Goal: Transaction & Acquisition: Purchase product/service

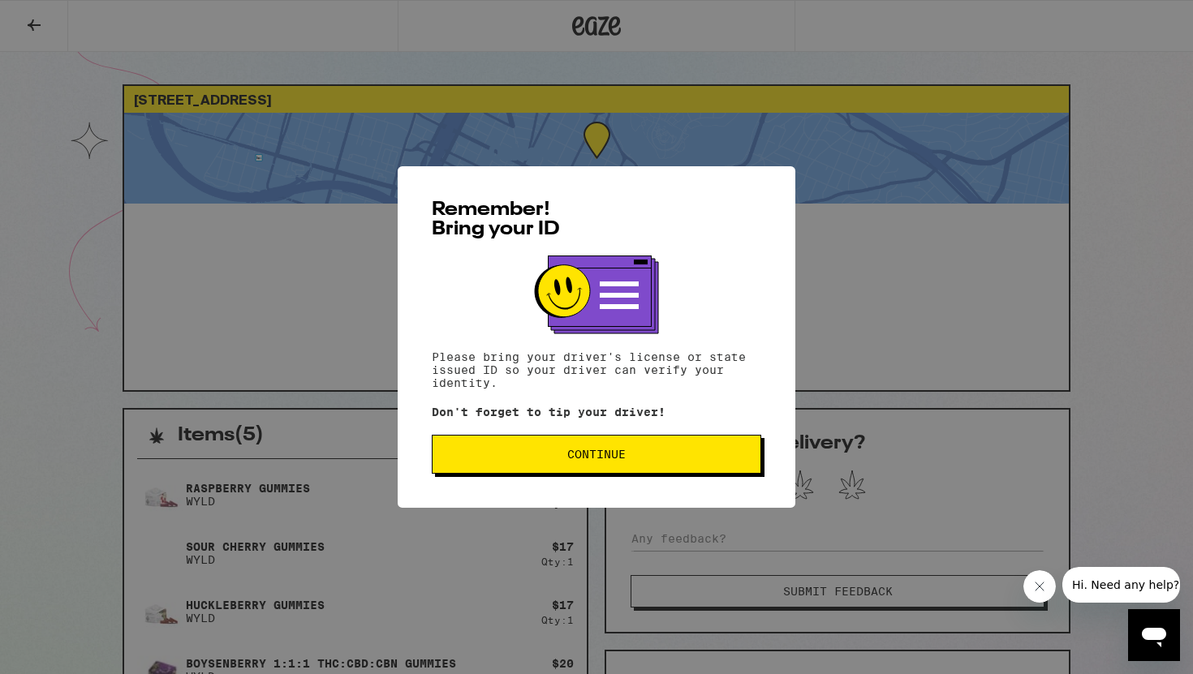
click at [525, 445] on button "Continue" at bounding box center [596, 454] width 329 height 39
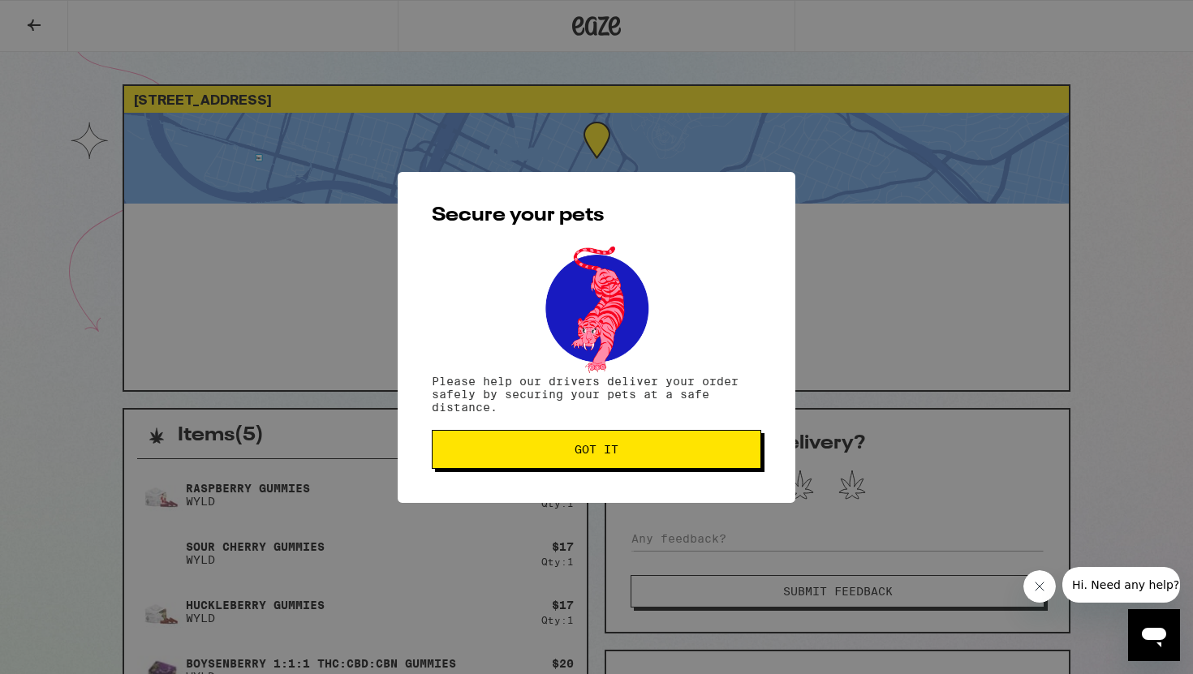
click at [557, 447] on span "Got it" at bounding box center [596, 449] width 302 height 11
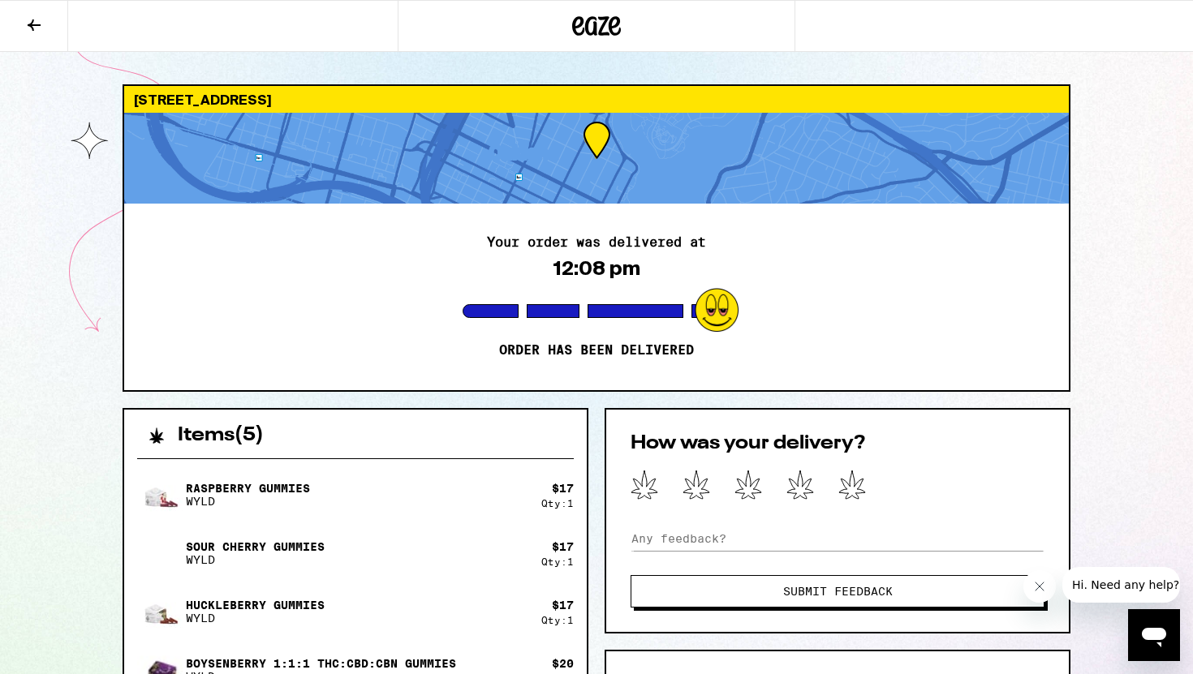
click at [46, 22] on button at bounding box center [34, 26] width 68 height 51
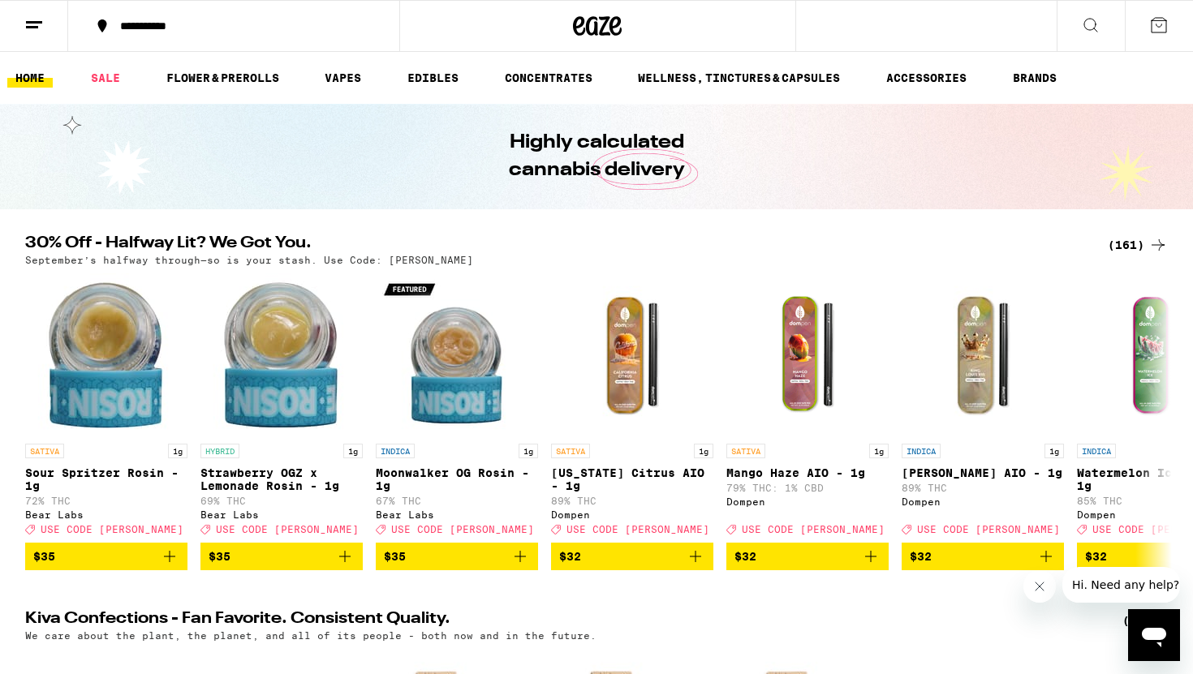
click at [1127, 243] on div "(161)" at bounding box center [1137, 244] width 60 height 19
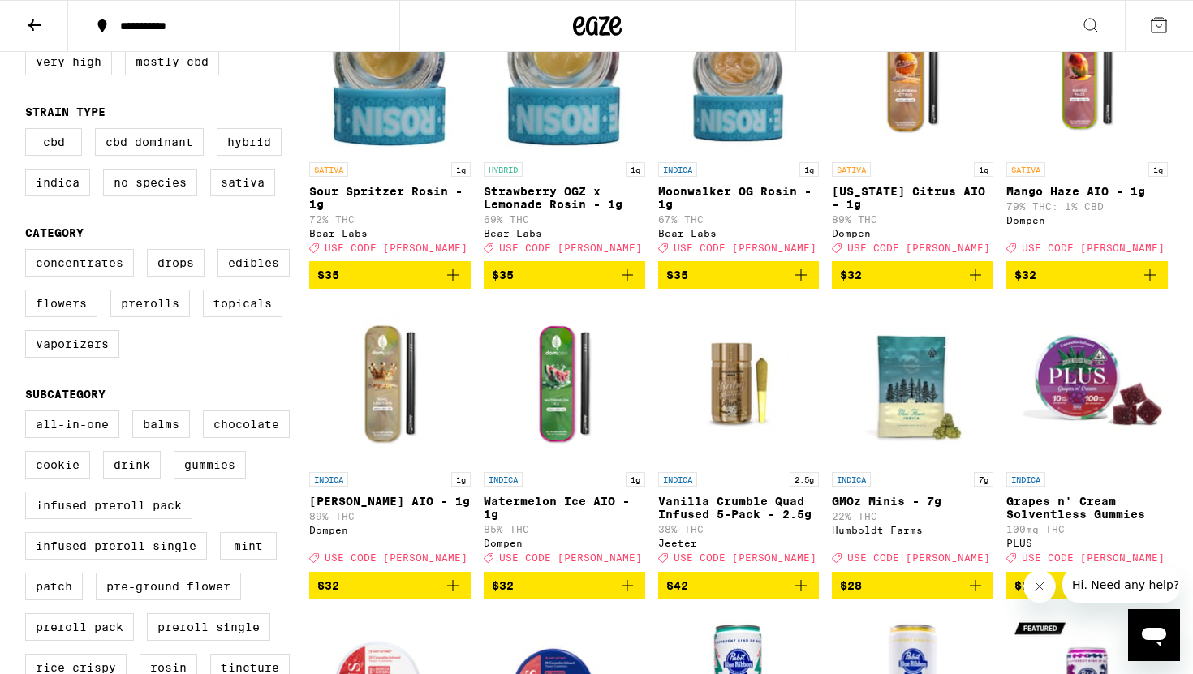
scroll to position [212, 0]
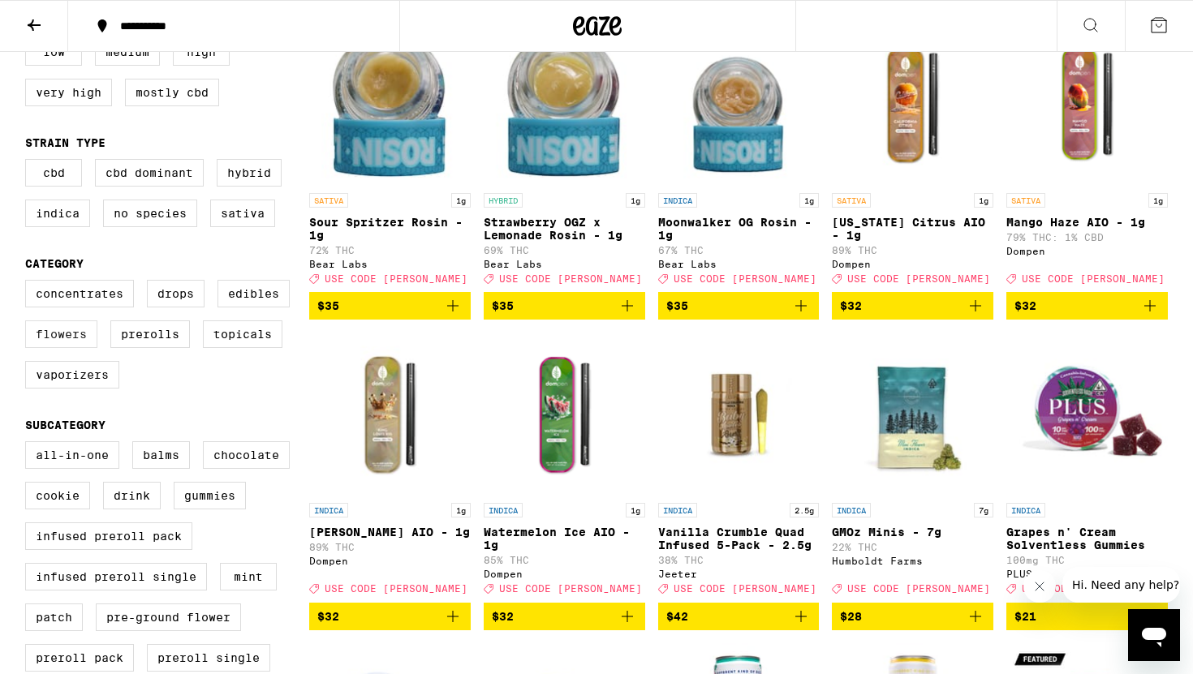
click at [84, 348] on label "Flowers" at bounding box center [61, 334] width 72 height 28
click at [29, 283] on input "Flowers" at bounding box center [28, 282] width 1 height 1
checkbox input "true"
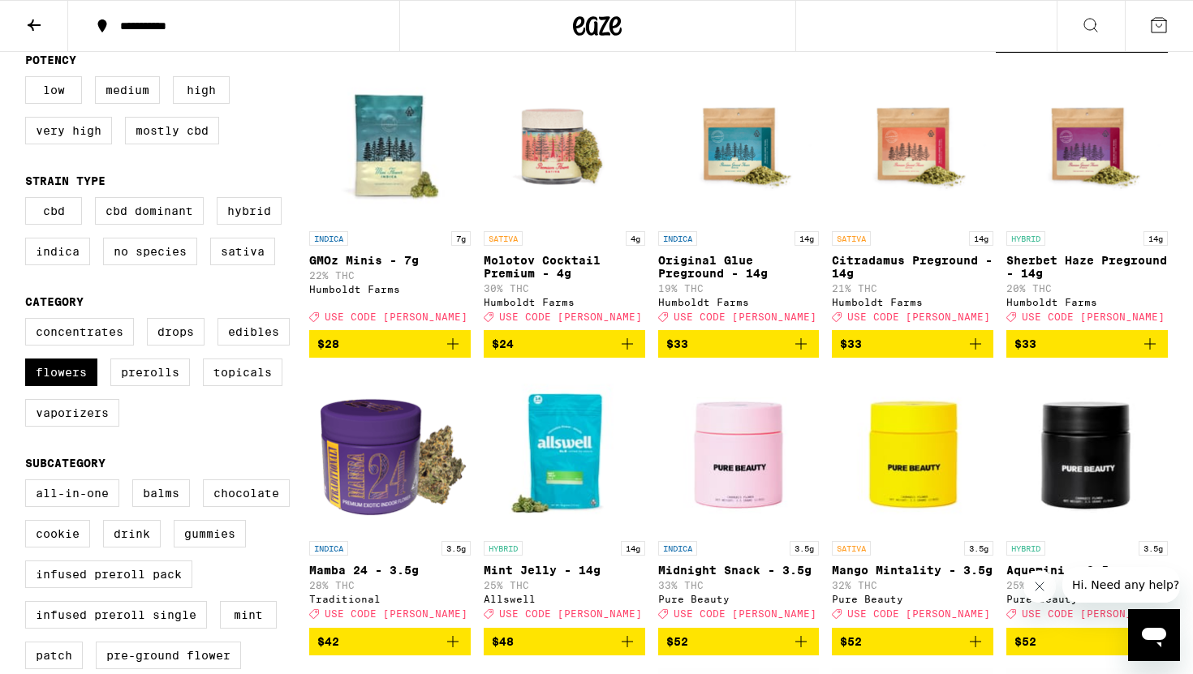
scroll to position [170, 0]
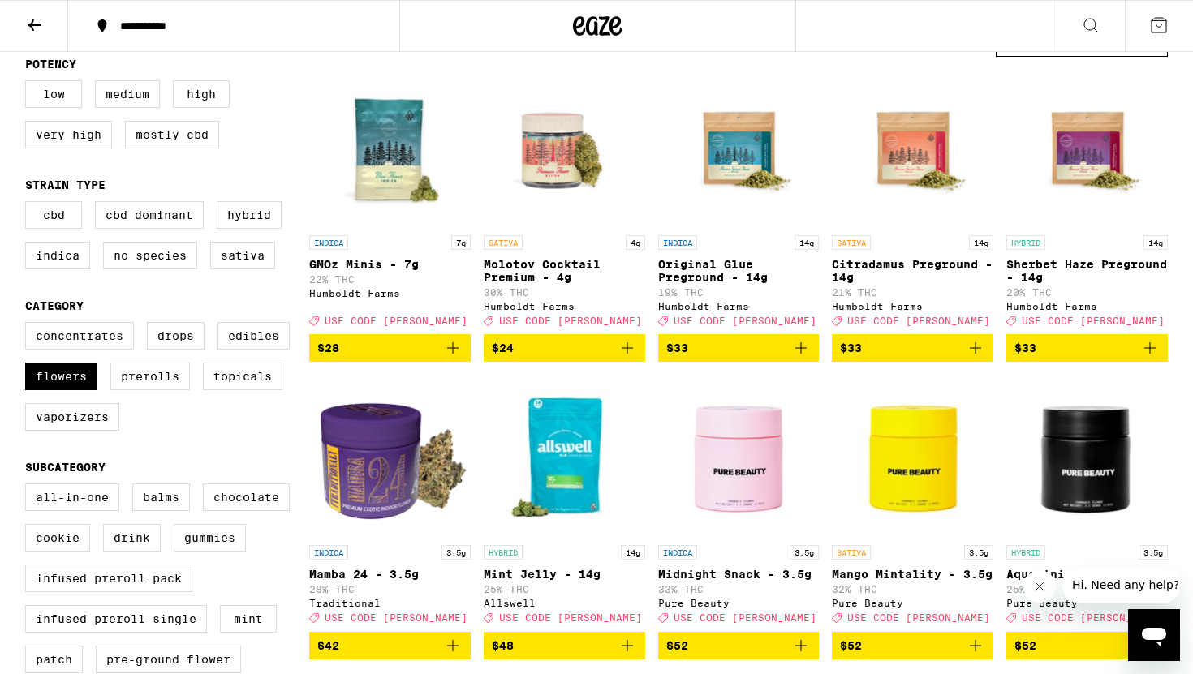
click at [630, 355] on icon "Add to bag" at bounding box center [626, 347] width 19 height 19
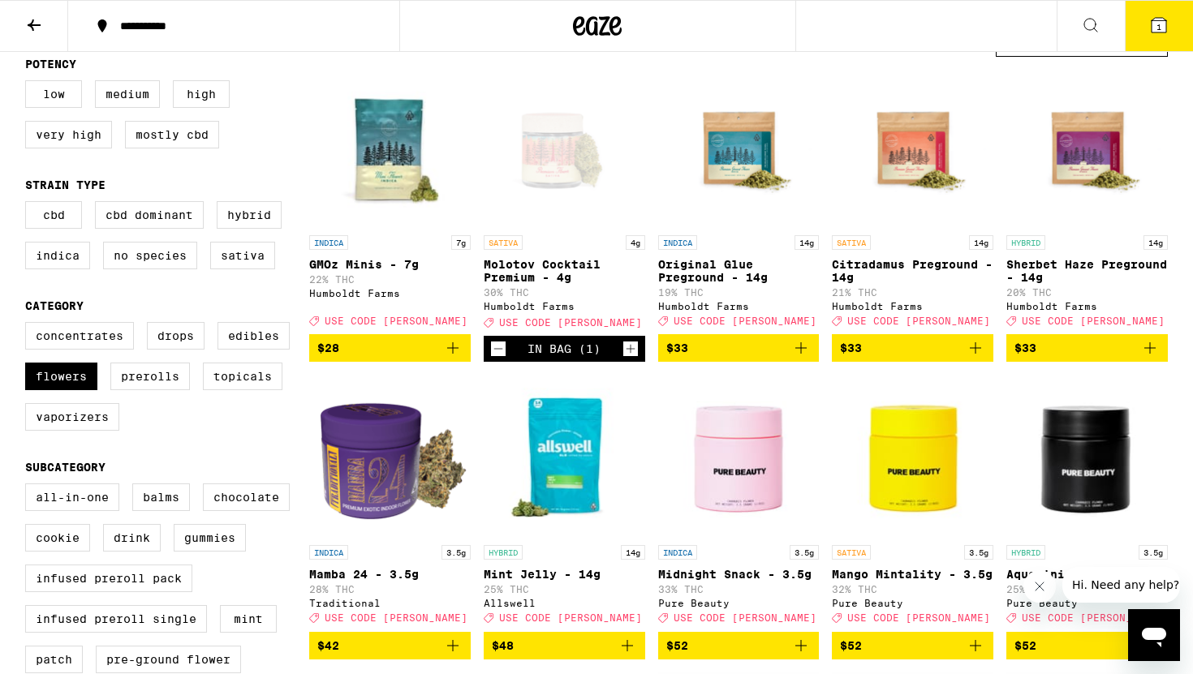
scroll to position [221, 0]
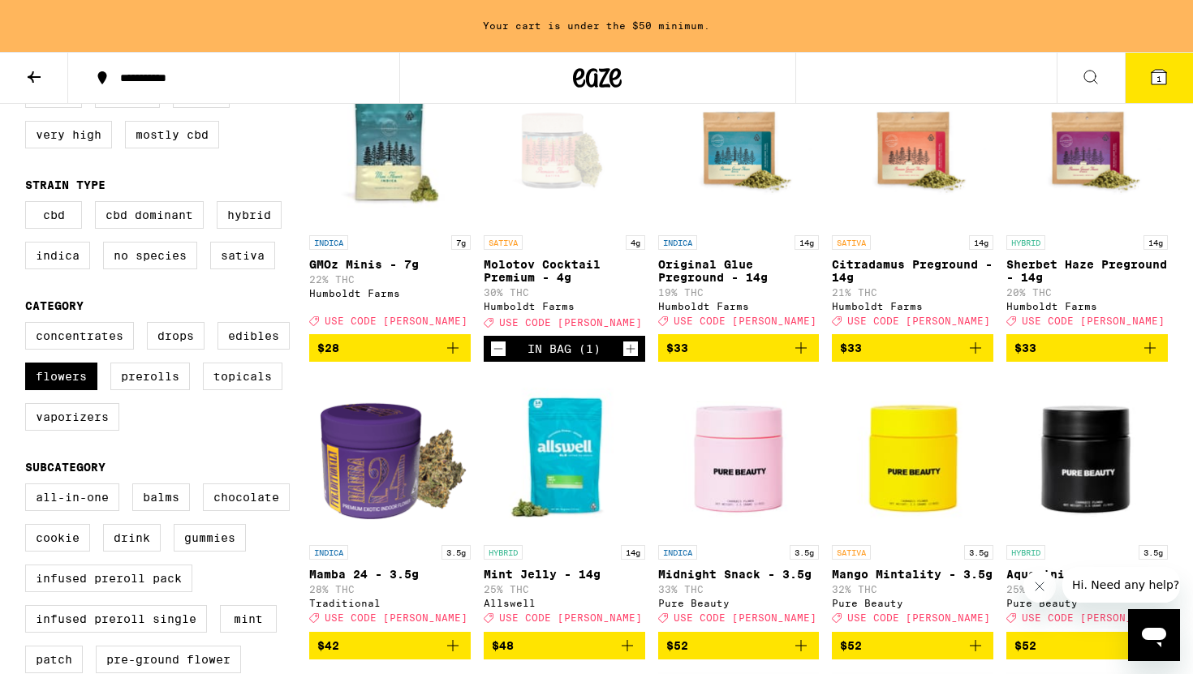
click at [455, 358] on icon "Add to bag" at bounding box center [452, 347] width 19 height 19
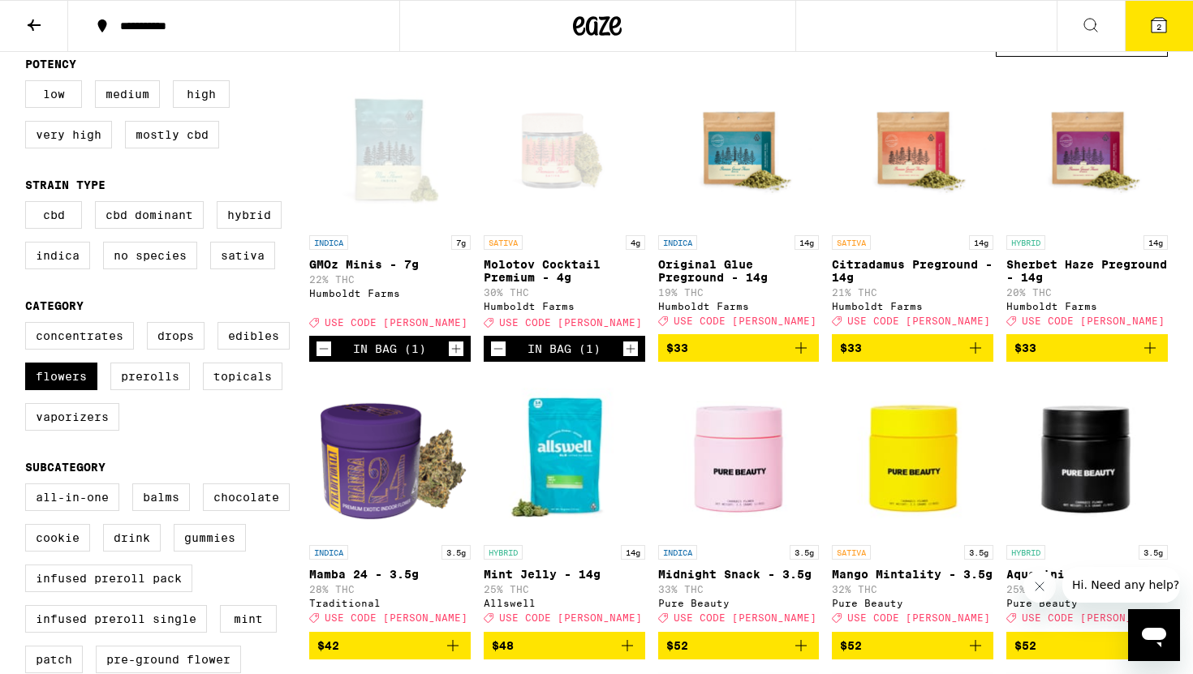
scroll to position [0, 0]
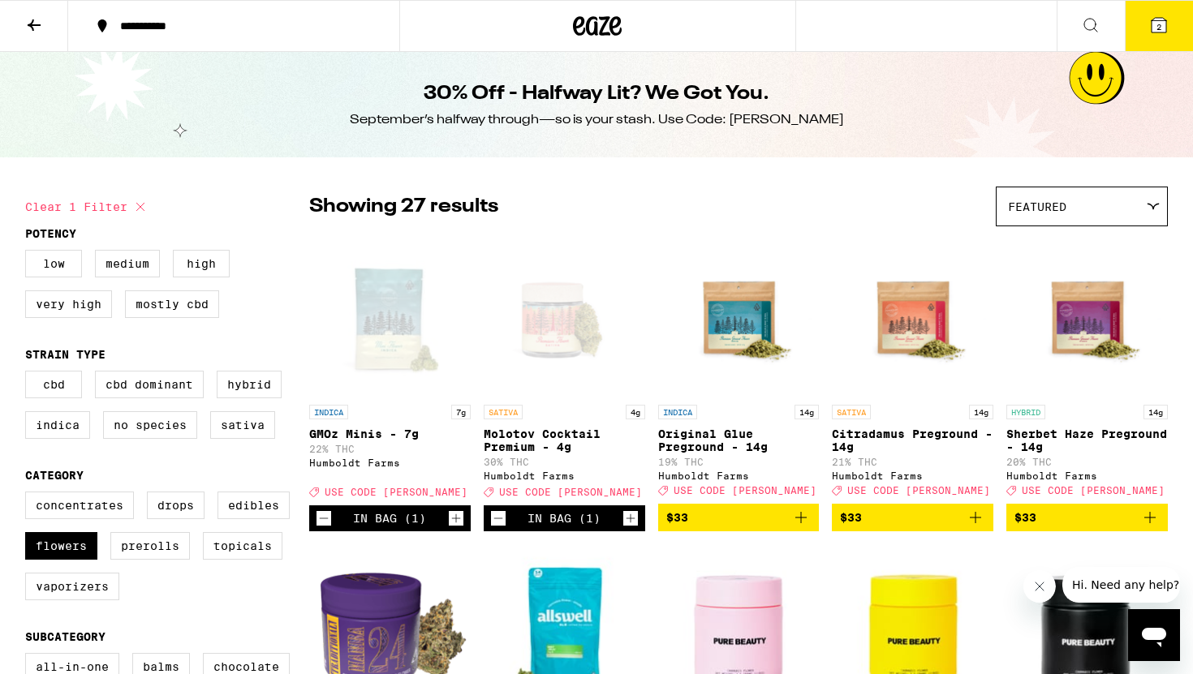
click at [1162, 6] on button "2" at bounding box center [1159, 26] width 68 height 50
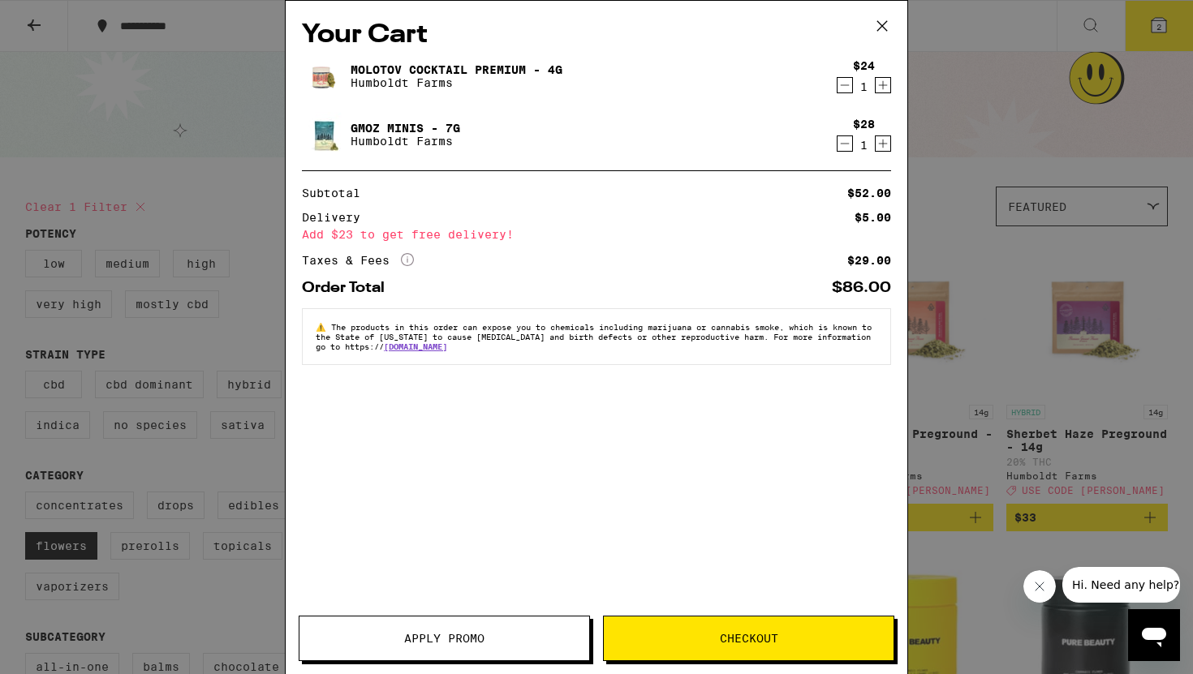
click at [884, 19] on icon at bounding box center [882, 26] width 24 height 24
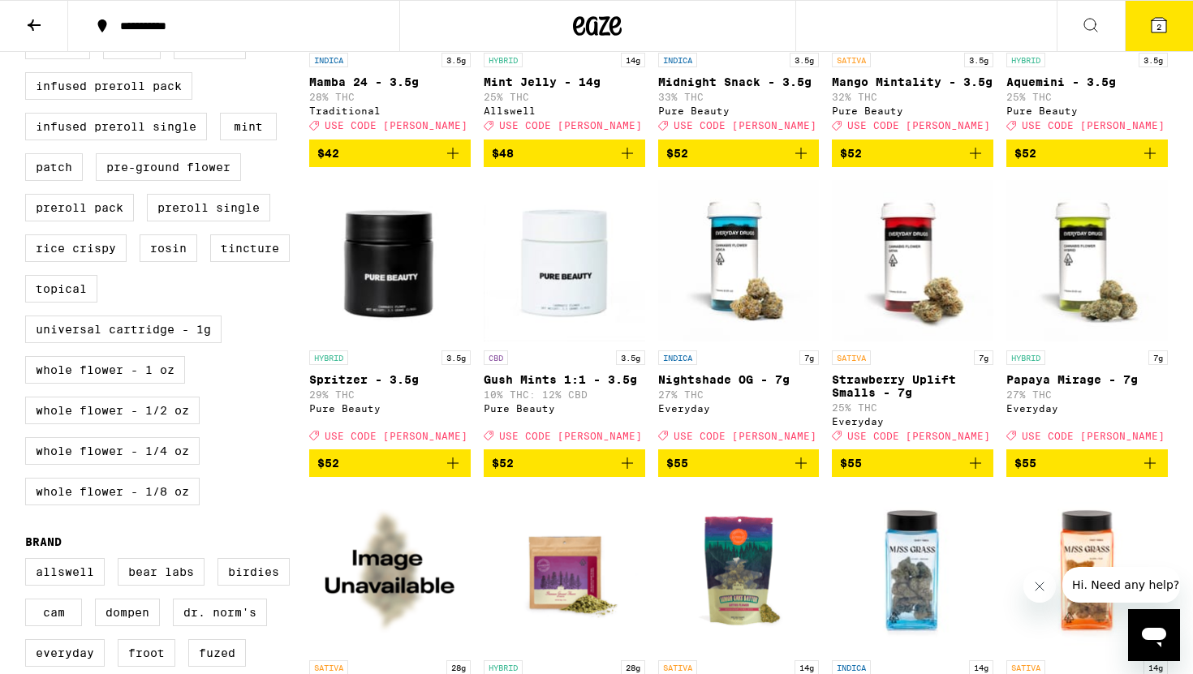
scroll to position [663, 0]
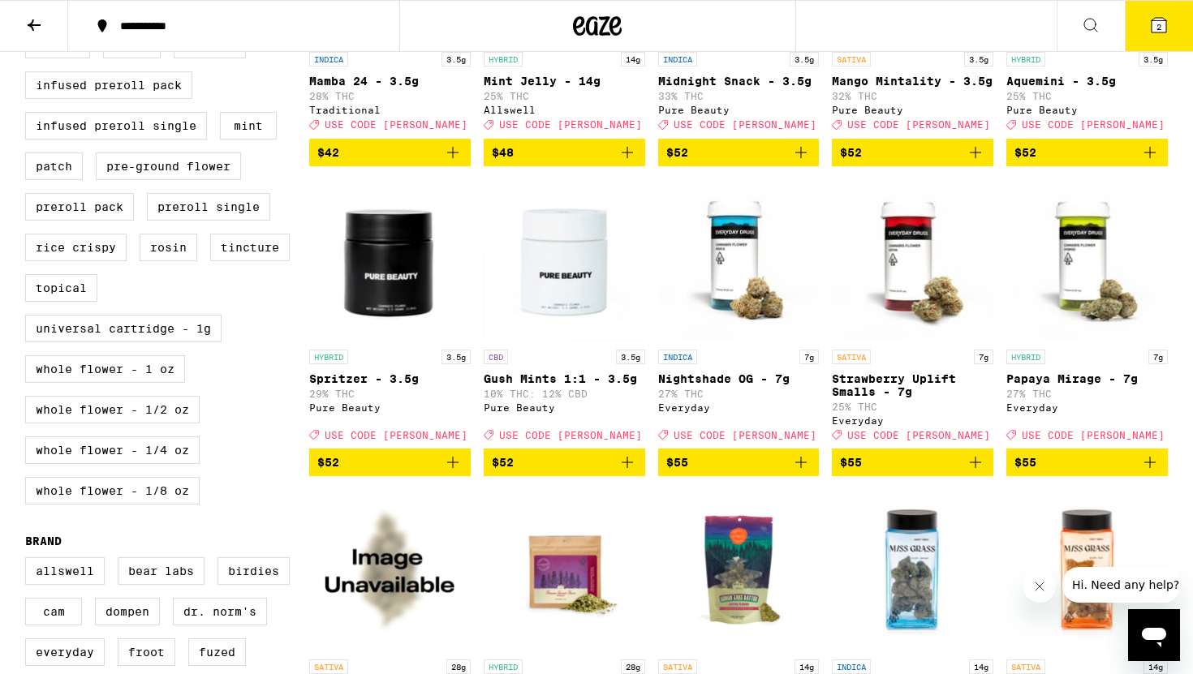
click at [792, 476] on button "$55" at bounding box center [738, 463] width 161 height 28
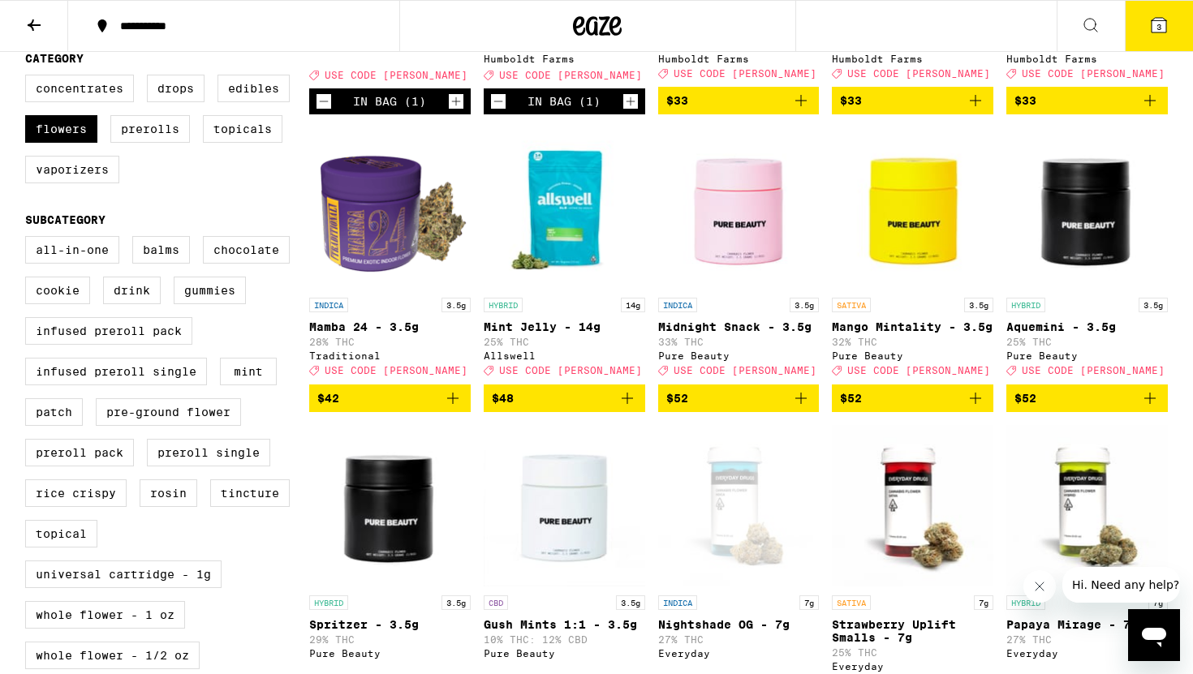
scroll to position [408, 0]
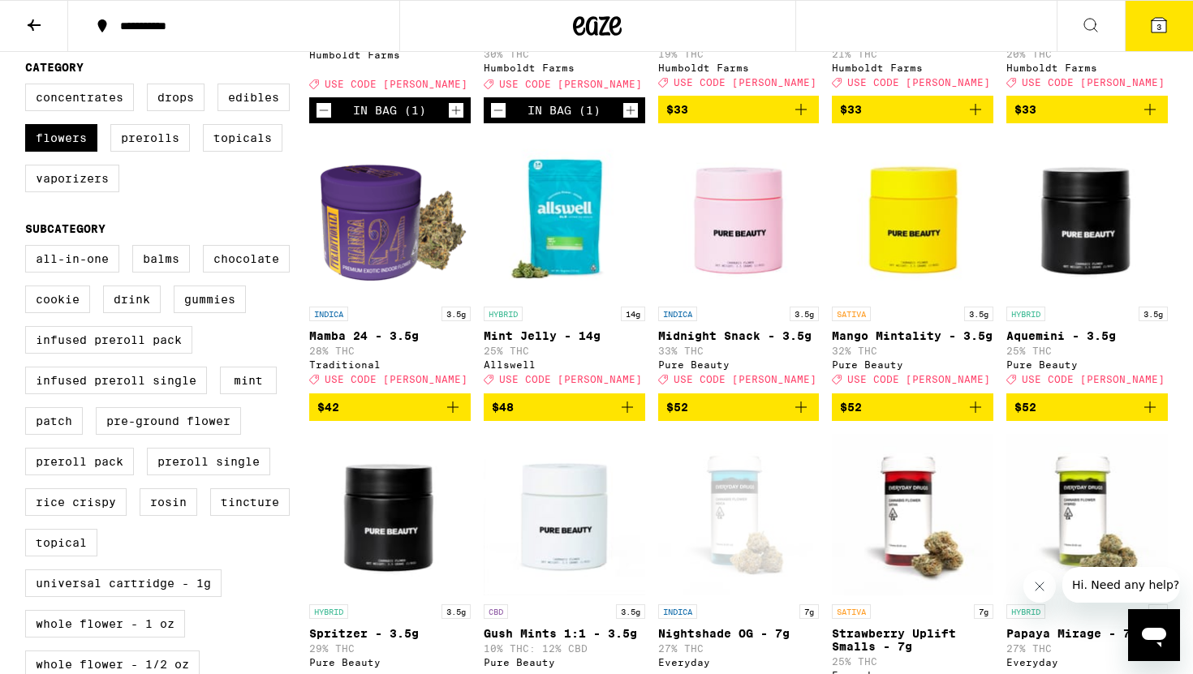
click at [325, 120] on icon "Decrement" at bounding box center [323, 110] width 15 height 19
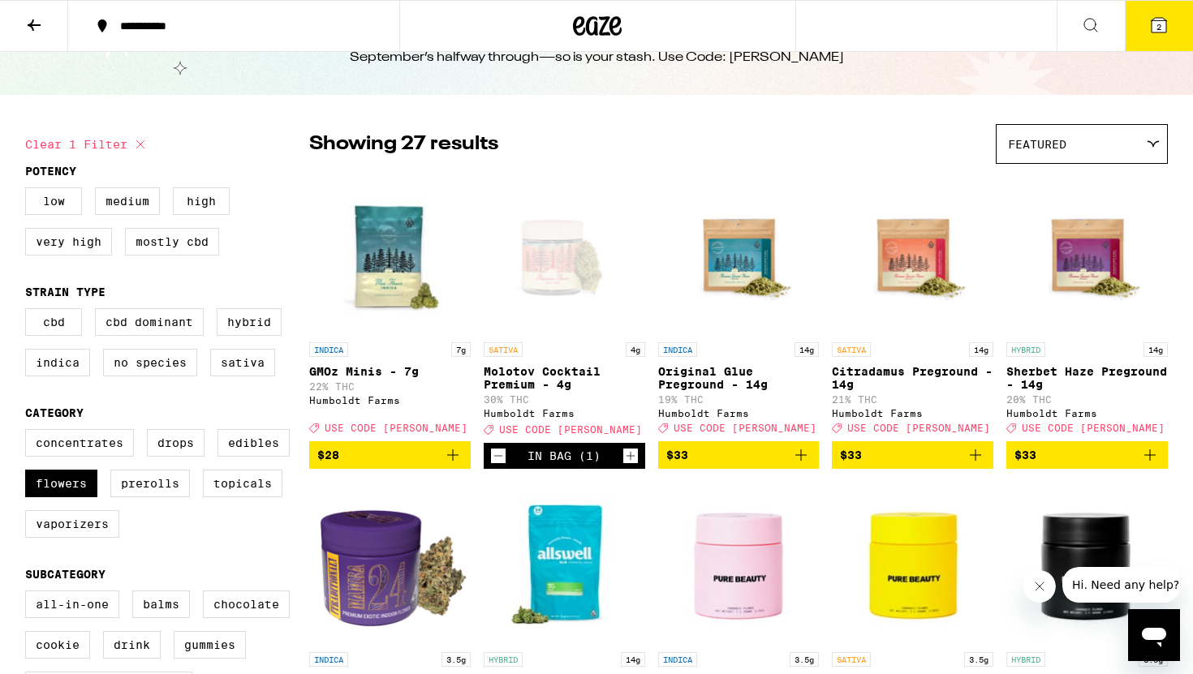
scroll to position [0, 0]
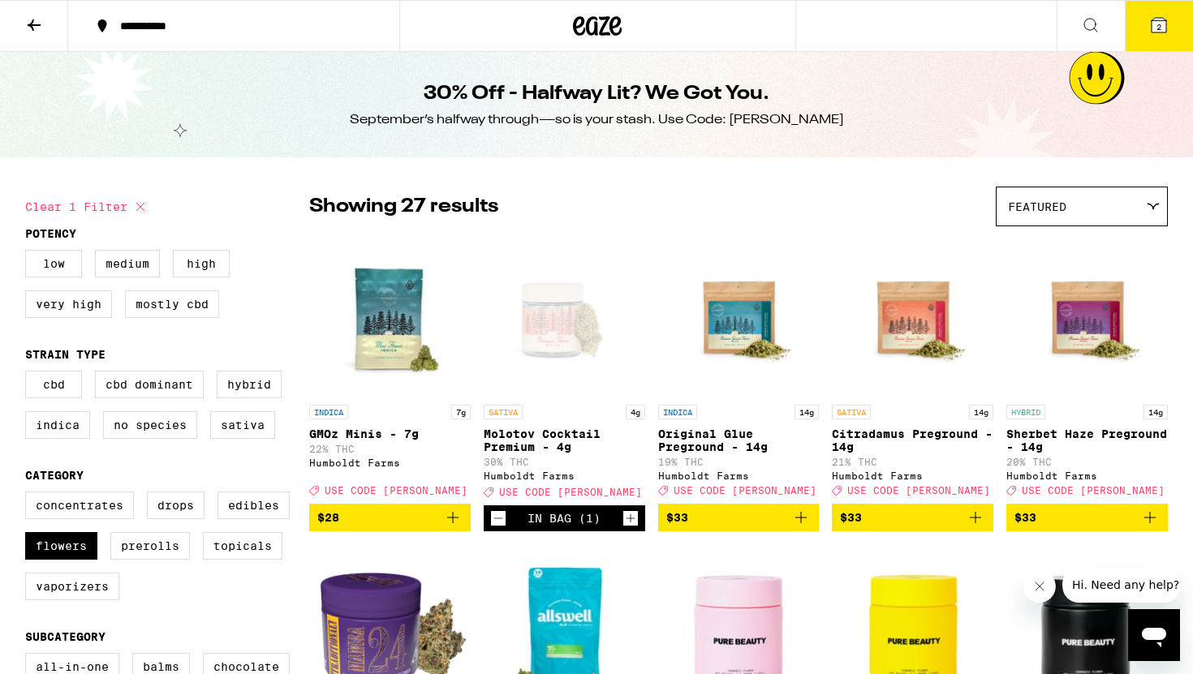
click at [1165, 19] on icon at bounding box center [1158, 24] width 19 height 19
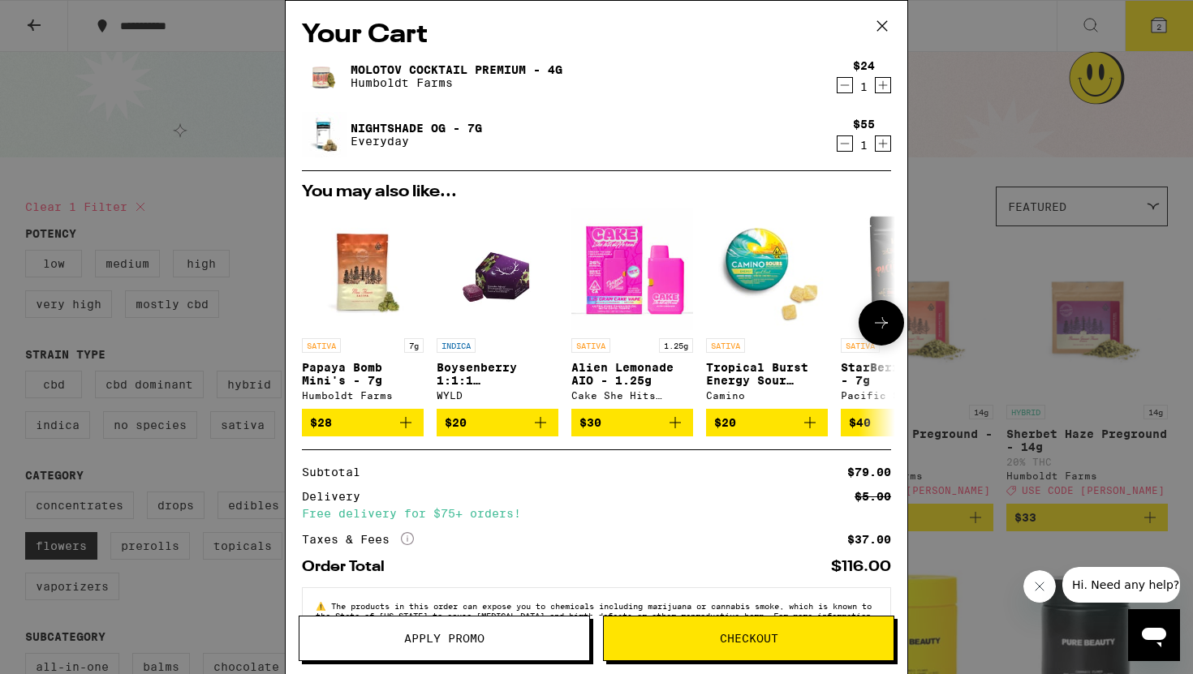
scroll to position [58, 0]
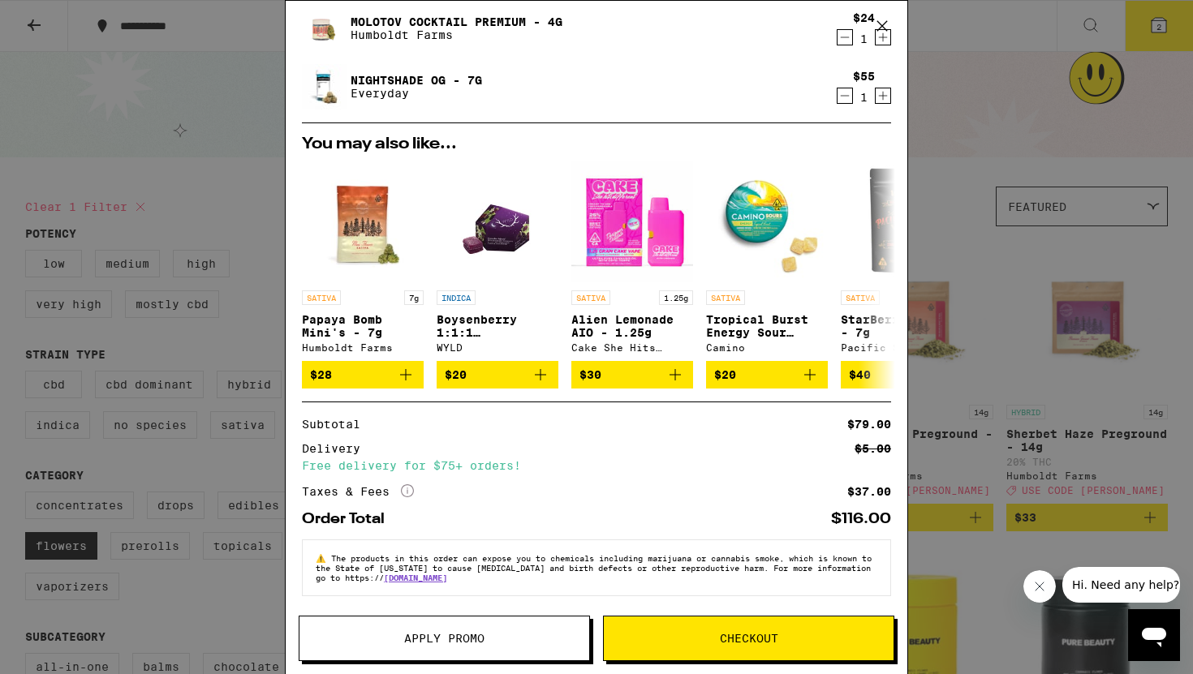
click at [466, 647] on button "Apply Promo" at bounding box center [444, 638] width 291 height 45
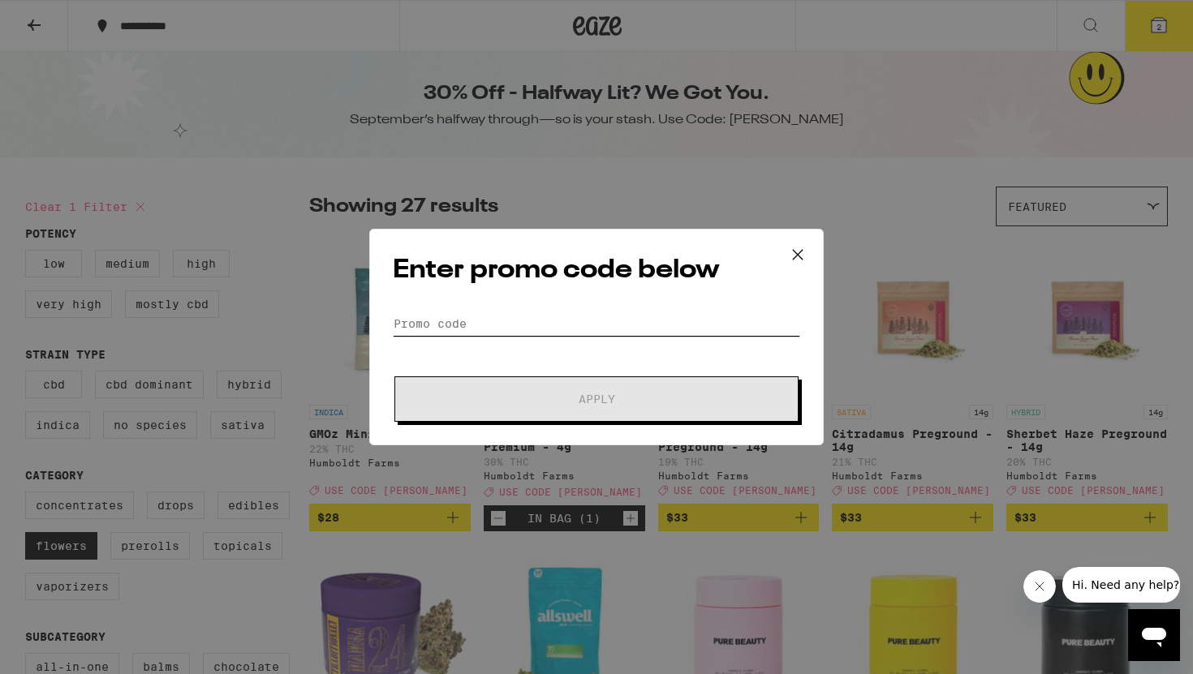
click at [568, 317] on input "Promo Code" at bounding box center [596, 324] width 407 height 24
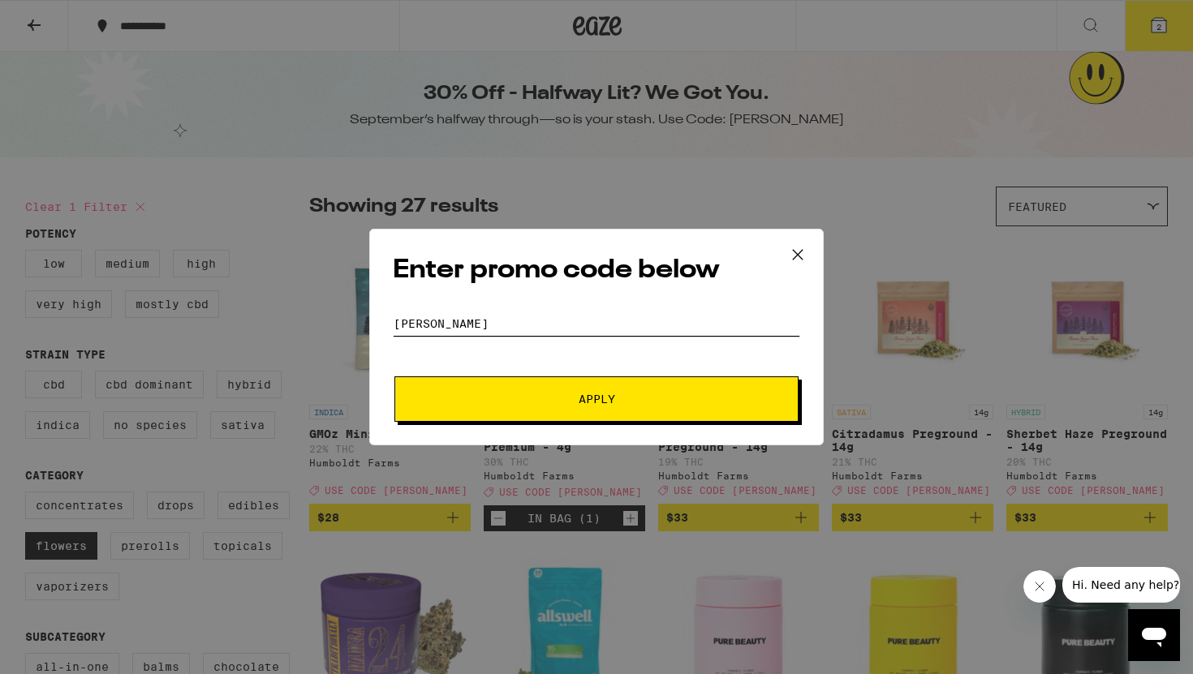
type input "litty"
click at [522, 389] on button "Apply" at bounding box center [596, 398] width 404 height 45
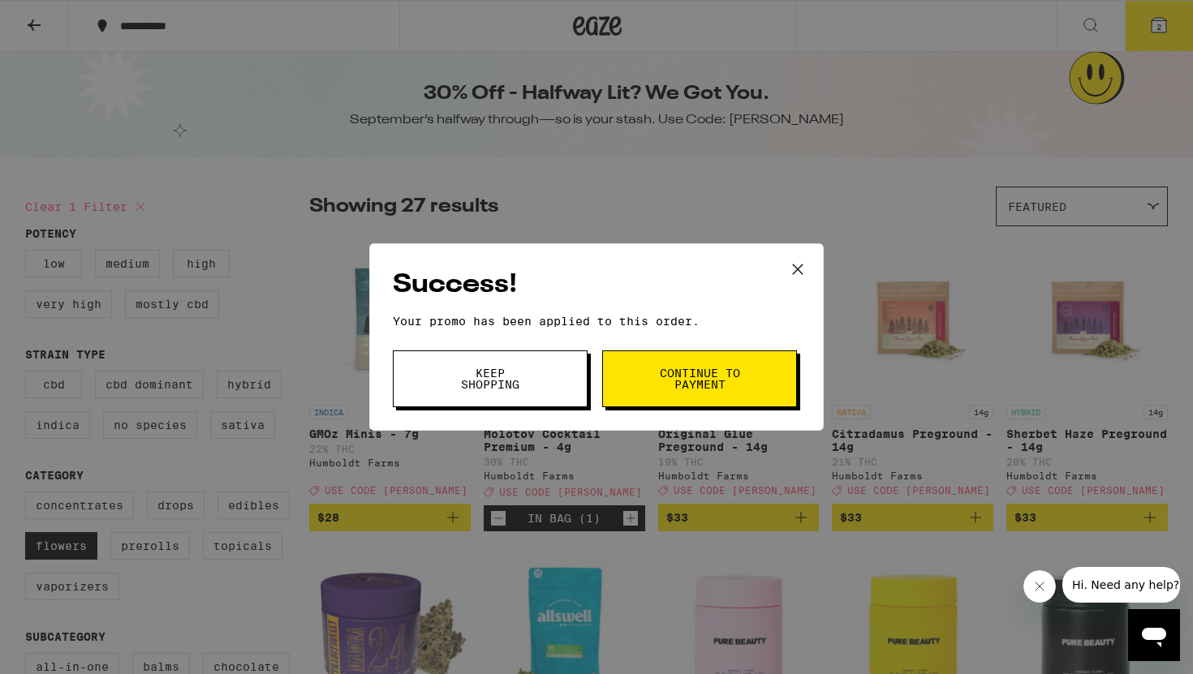
click at [768, 381] on button "Continue to payment" at bounding box center [699, 379] width 195 height 57
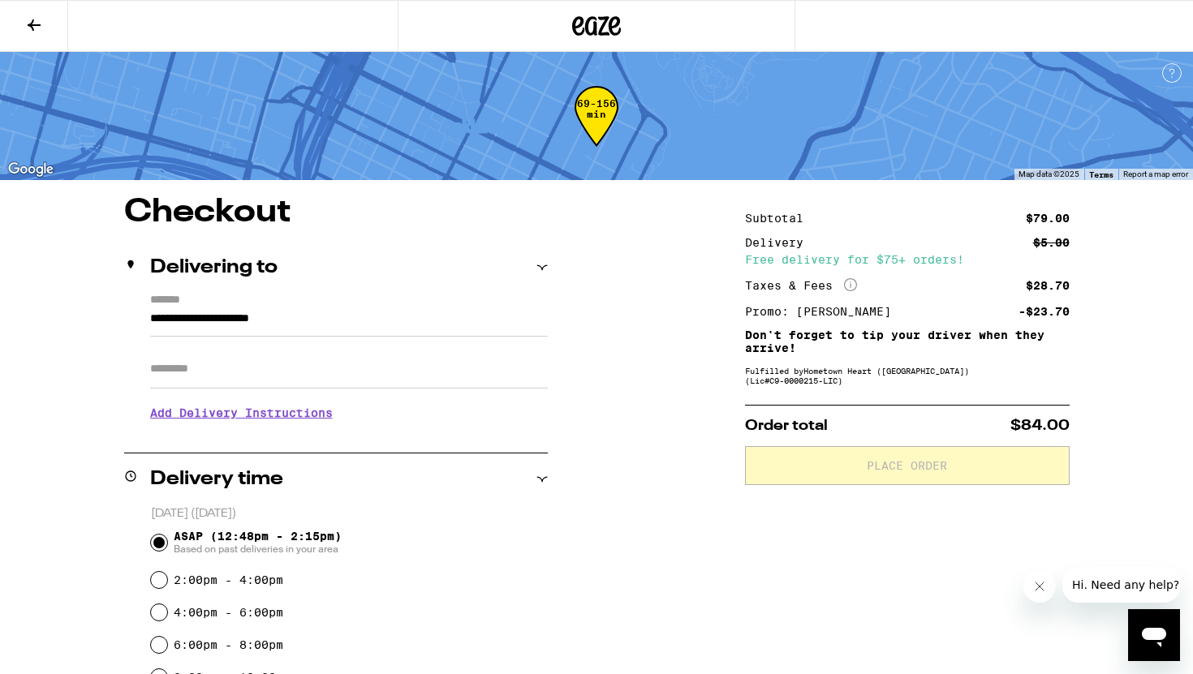
click at [37, 32] on icon at bounding box center [33, 24] width 19 height 19
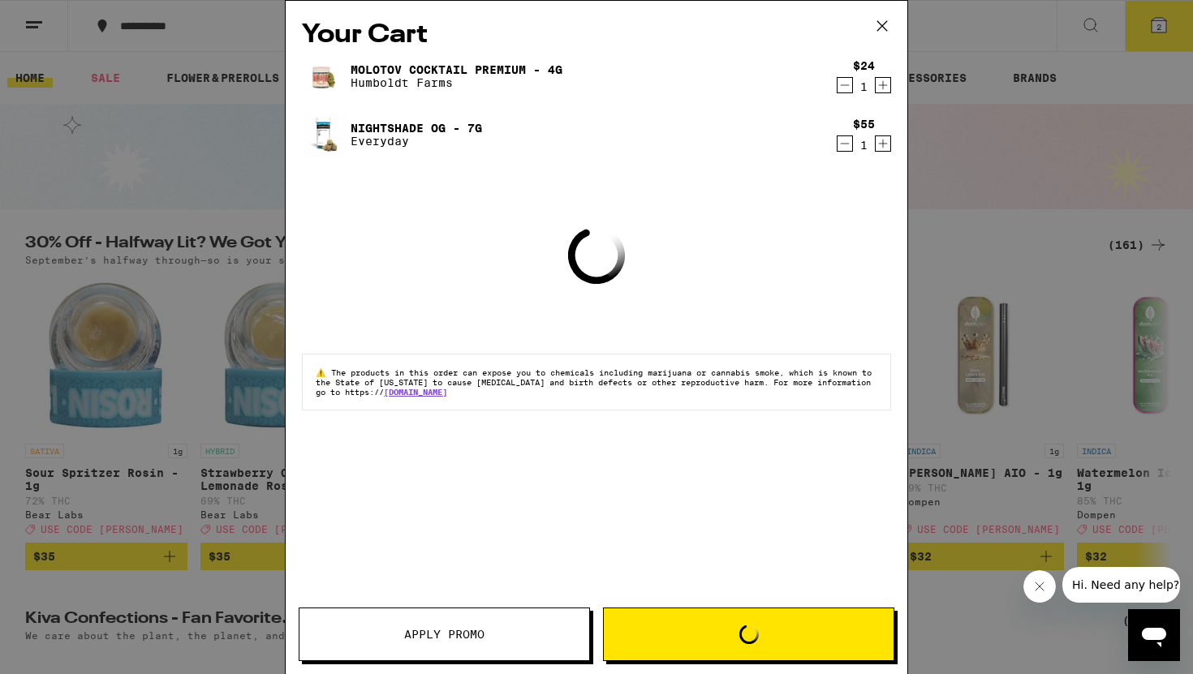
click at [875, 22] on icon at bounding box center [882, 26] width 24 height 24
click at [888, 20] on icon at bounding box center [882, 26] width 24 height 24
click at [881, 28] on button at bounding box center [882, 27] width 50 height 52
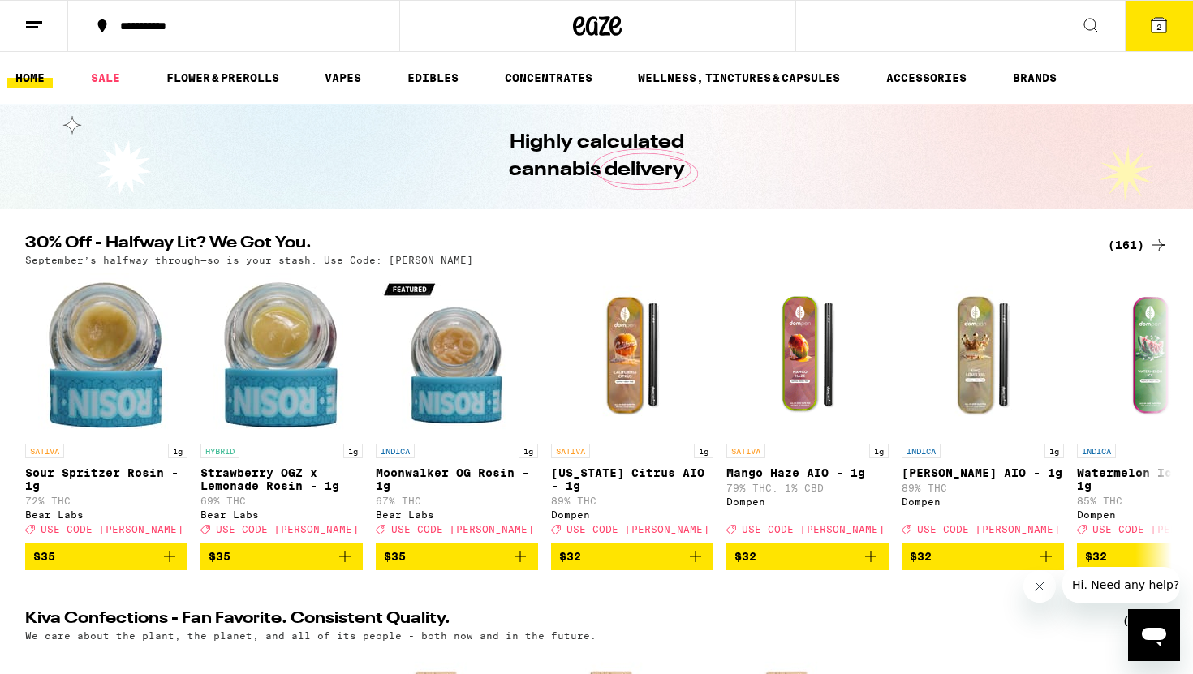
click at [1125, 248] on div "(161)" at bounding box center [1137, 244] width 60 height 19
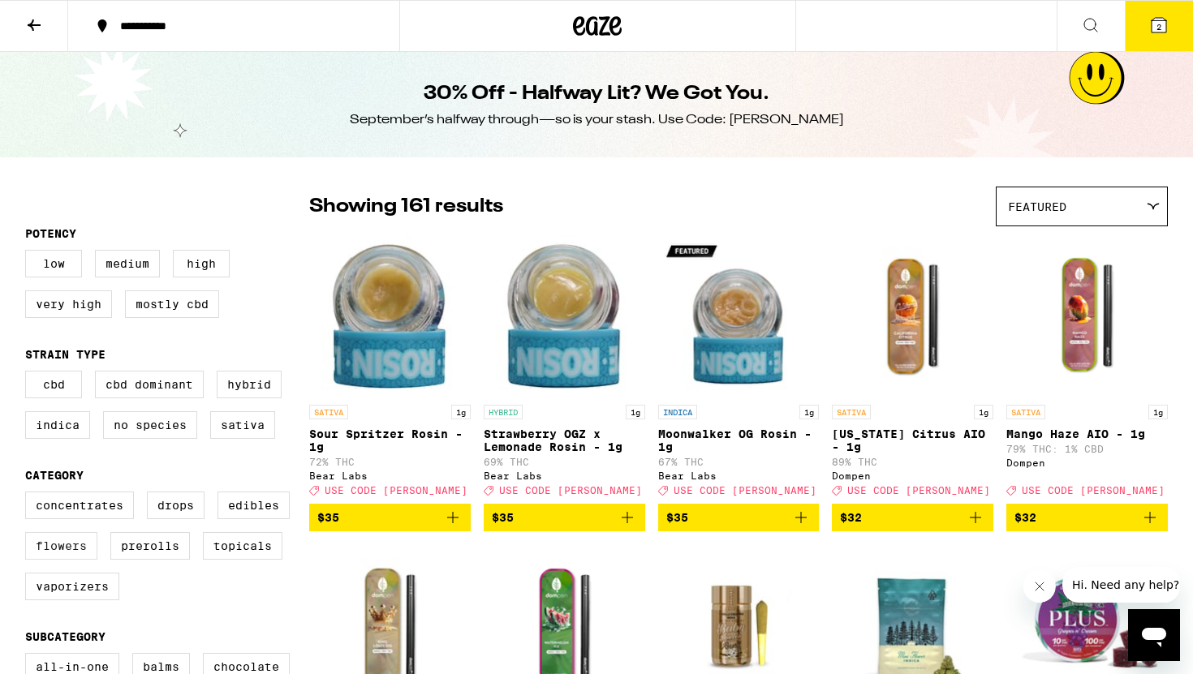
click at [68, 560] on label "Flowers" at bounding box center [61, 546] width 72 height 28
click at [29, 495] on input "Flowers" at bounding box center [28, 494] width 1 height 1
checkbox input "true"
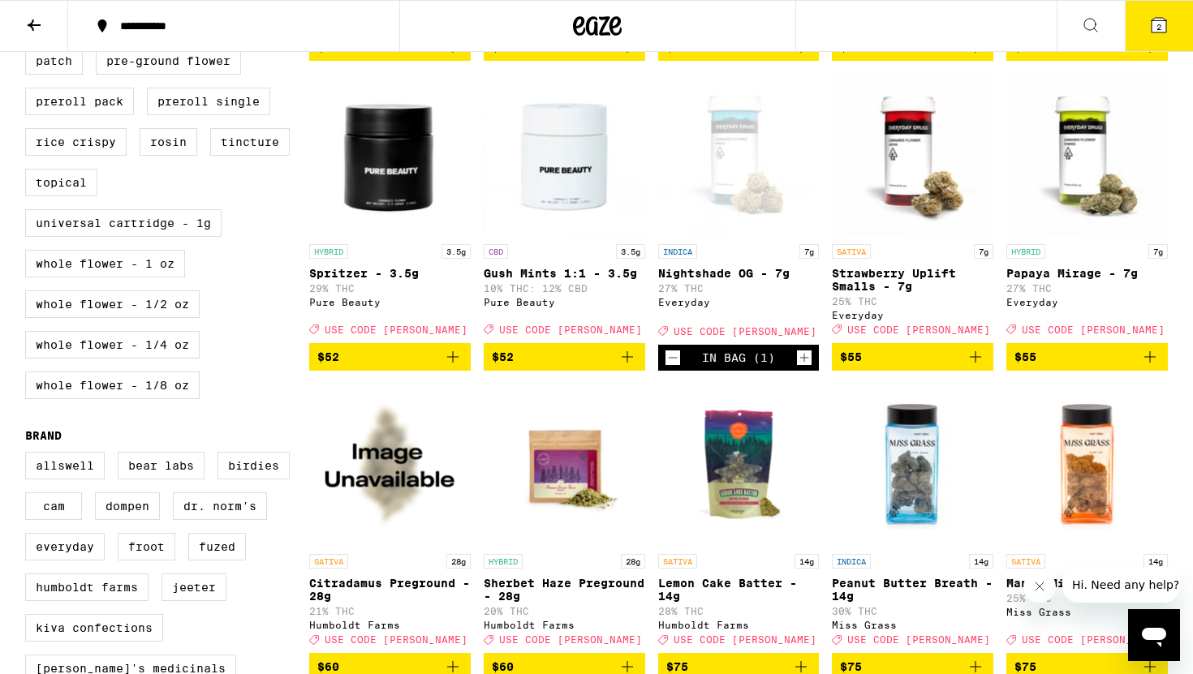
scroll to position [881, 0]
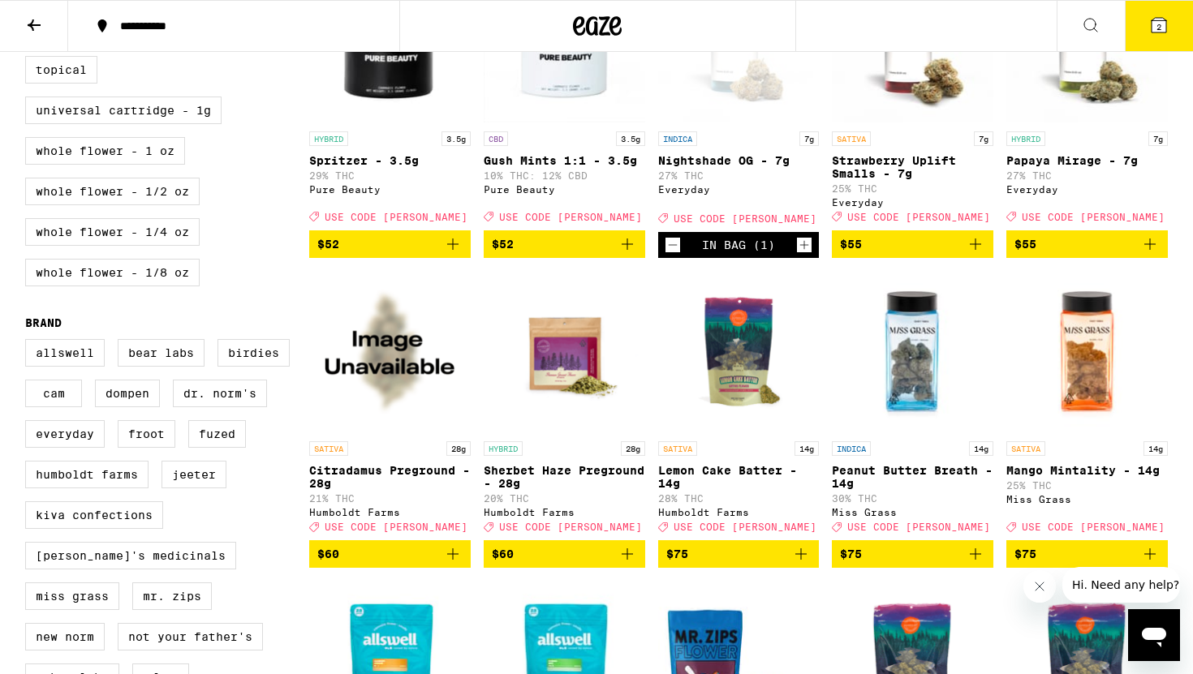
click at [676, 255] on icon "Decrement" at bounding box center [672, 244] width 15 height 19
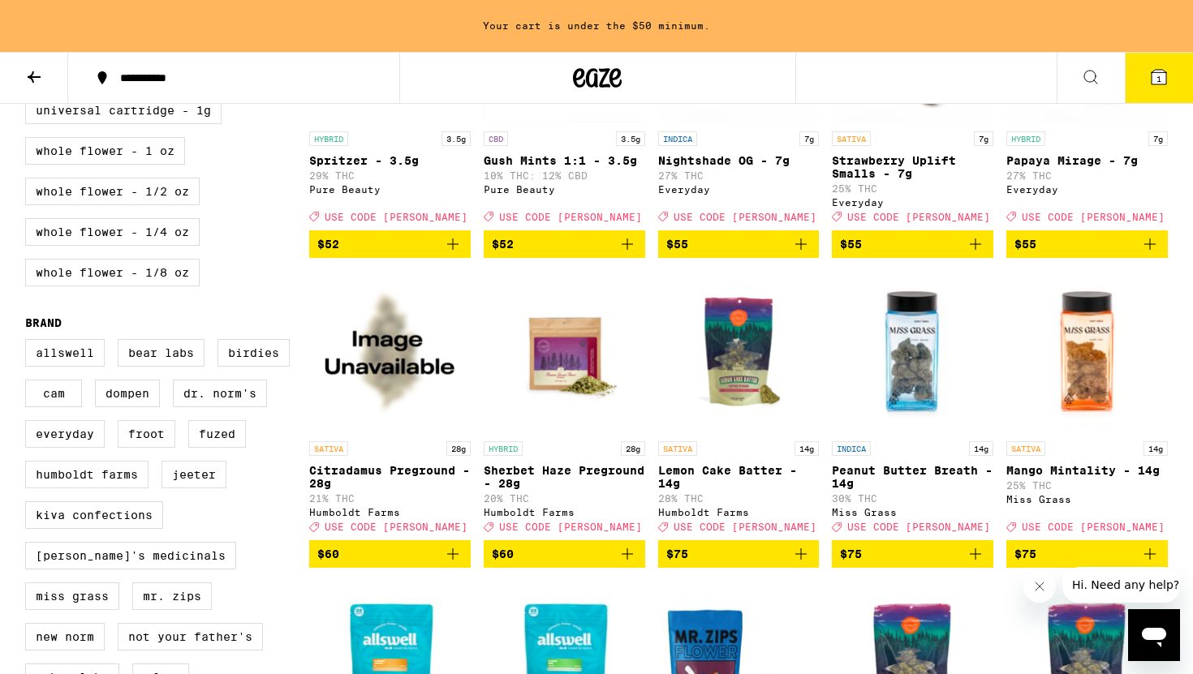
click at [970, 564] on icon "Add to bag" at bounding box center [975, 553] width 19 height 19
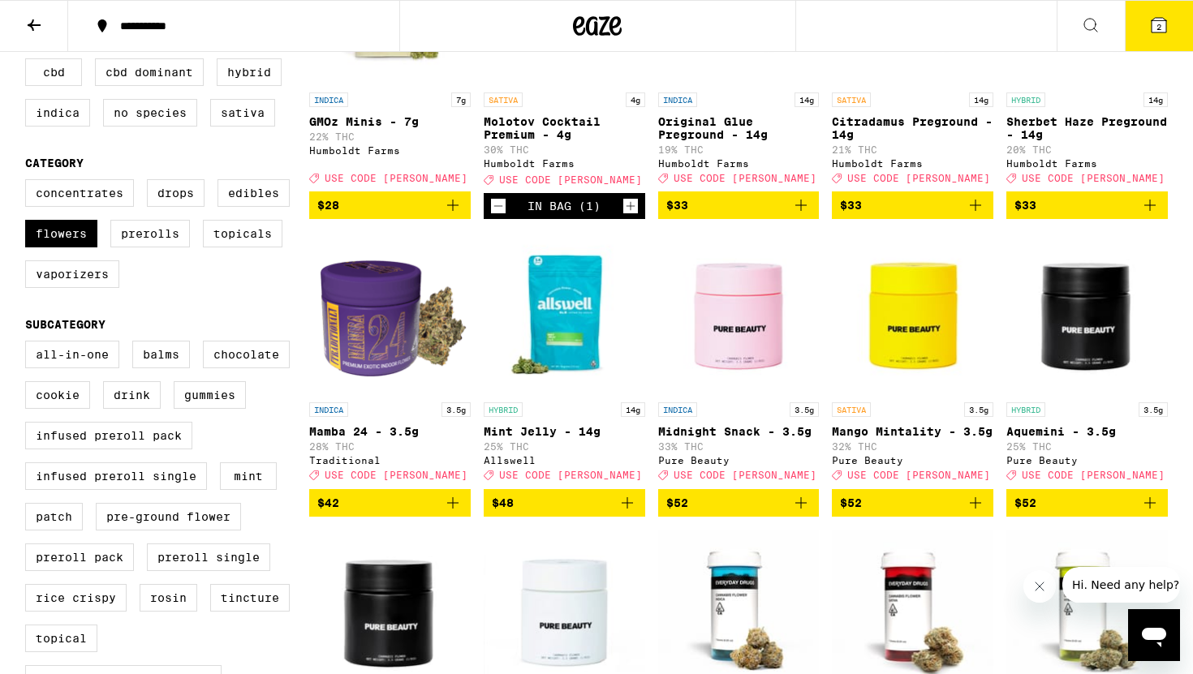
scroll to position [0, 0]
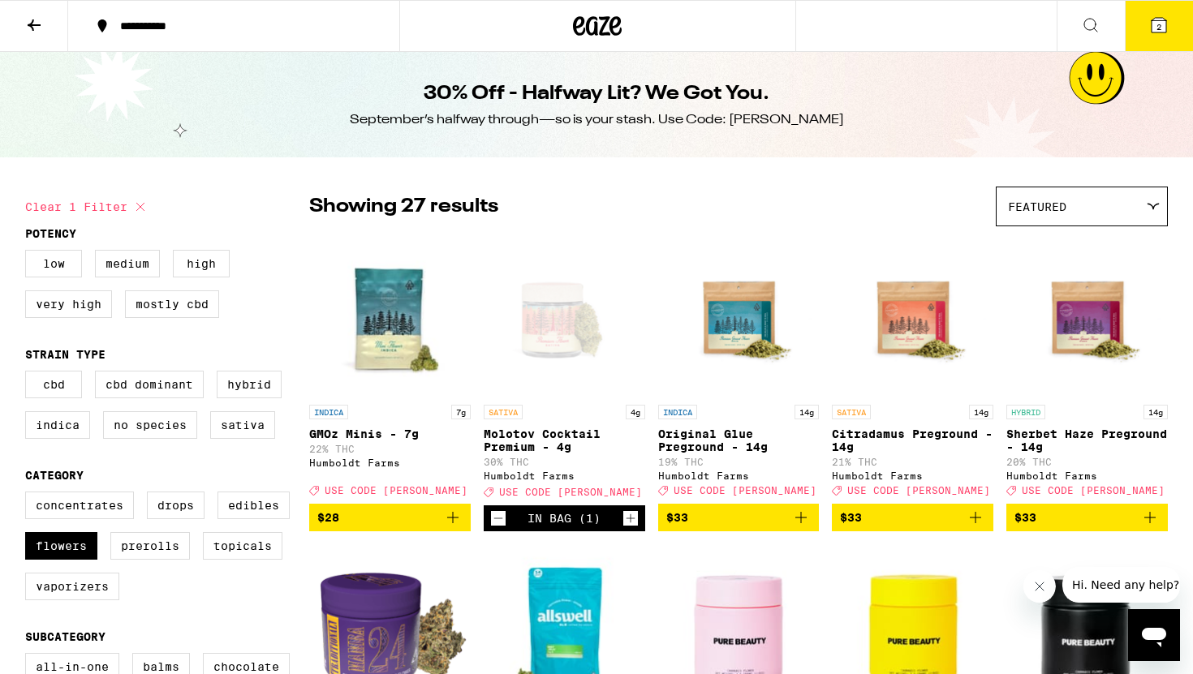
click at [1163, 7] on button "2" at bounding box center [1159, 26] width 68 height 50
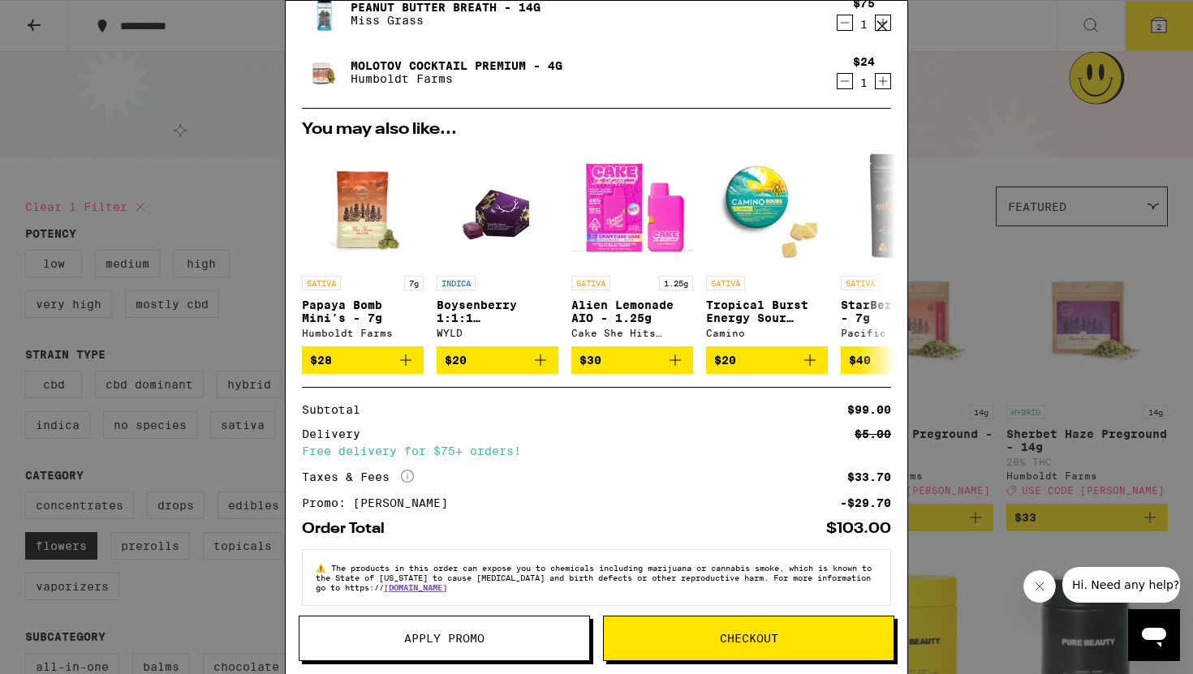
scroll to position [68, 0]
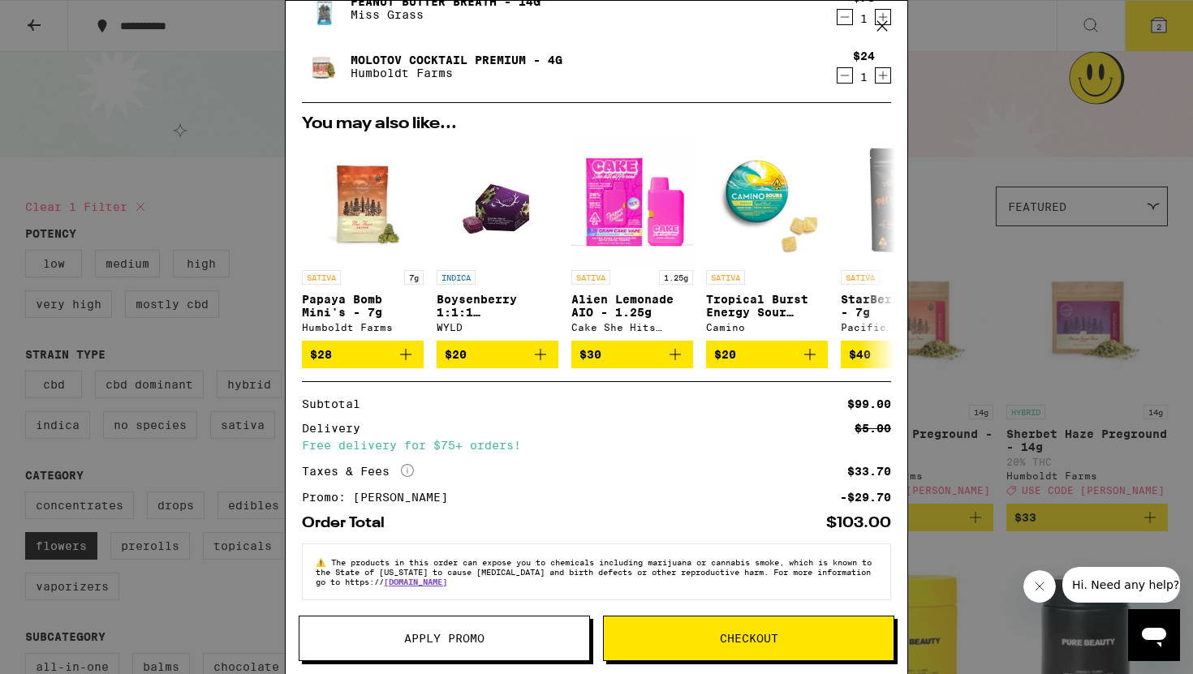
click at [847, 73] on icon "Decrement" at bounding box center [844, 75] width 15 height 19
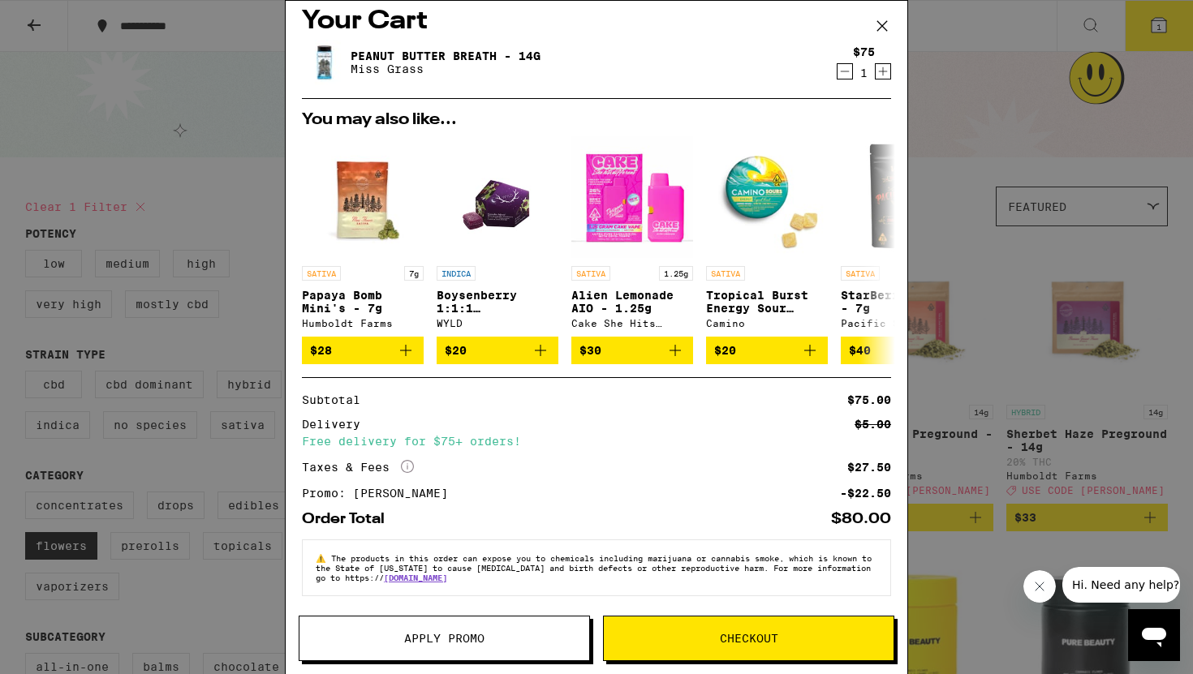
scroll to position [0, 0]
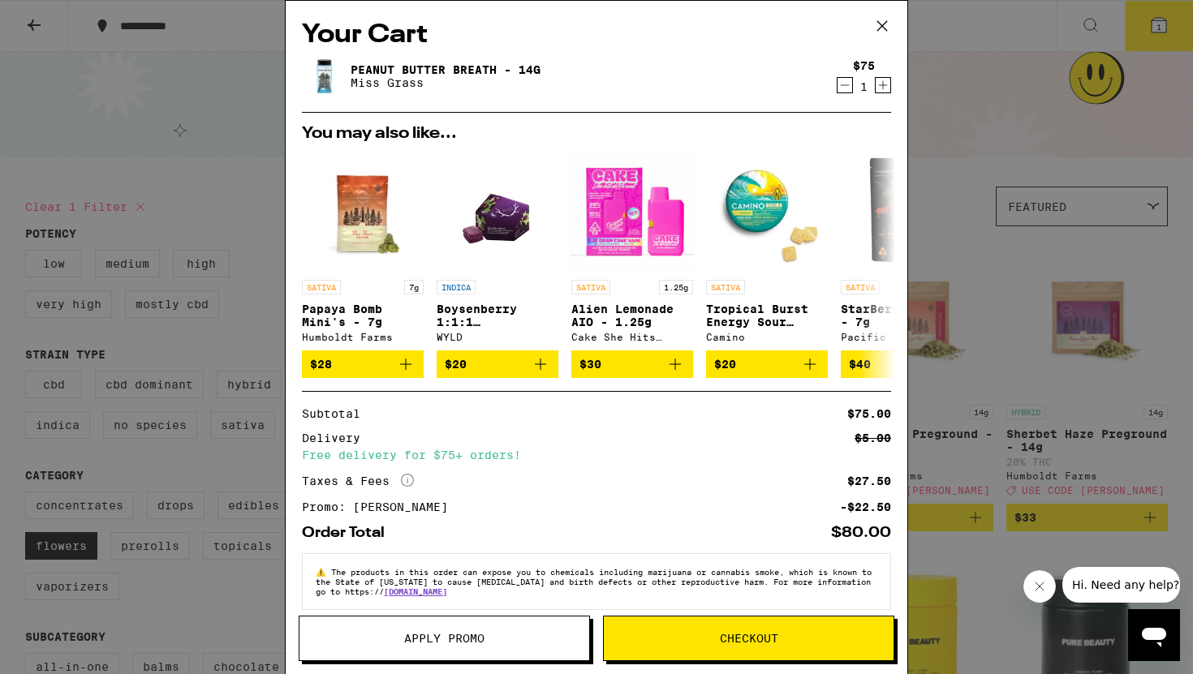
click at [733, 635] on span "Checkout" at bounding box center [749, 638] width 58 height 11
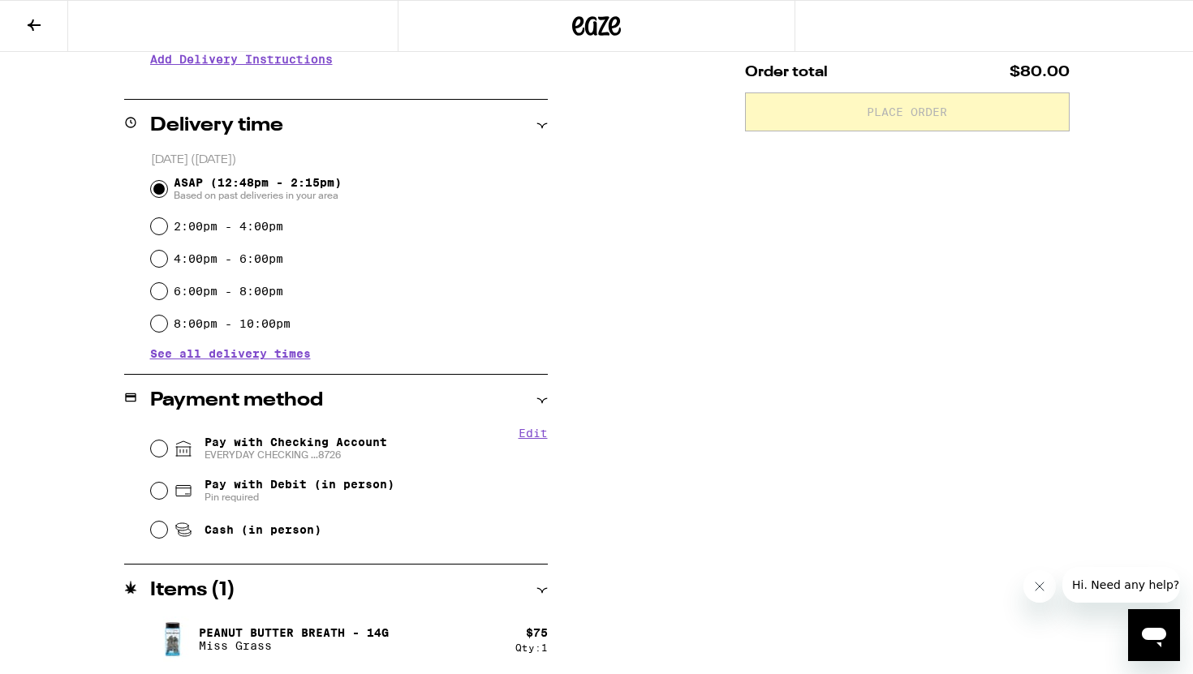
scroll to position [355, 0]
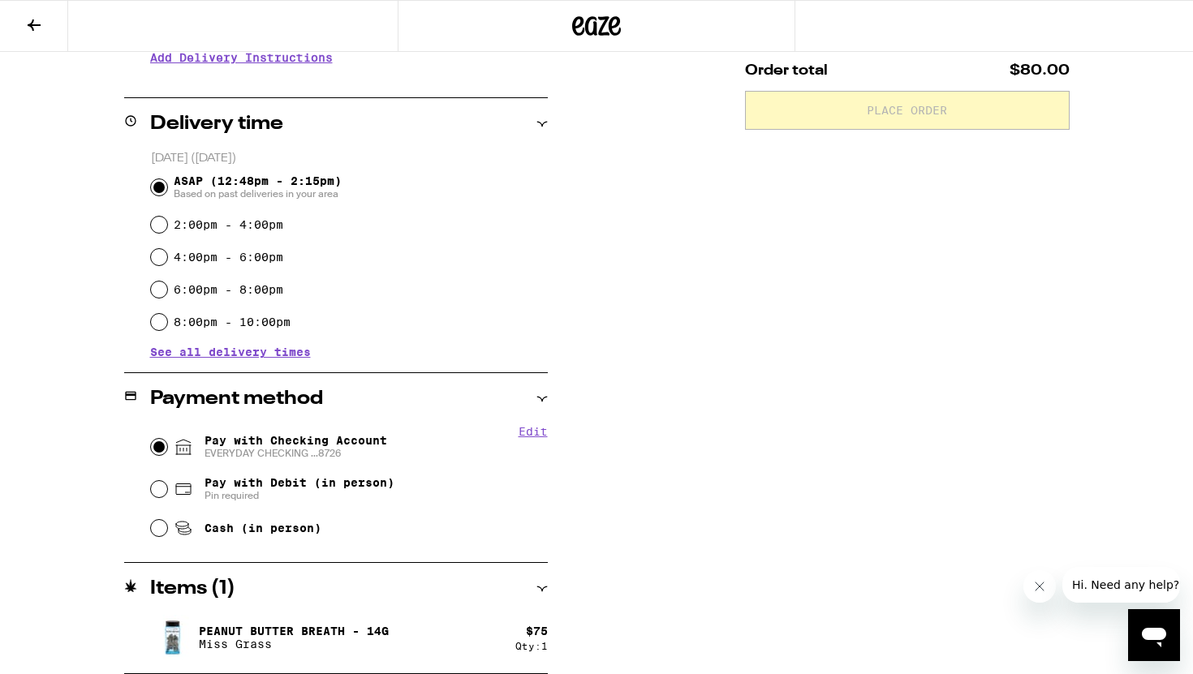
click at [162, 444] on input "Pay with Checking Account EVERYDAY CHECKING ...8726" at bounding box center [159, 447] width 16 height 16
radio input "true"
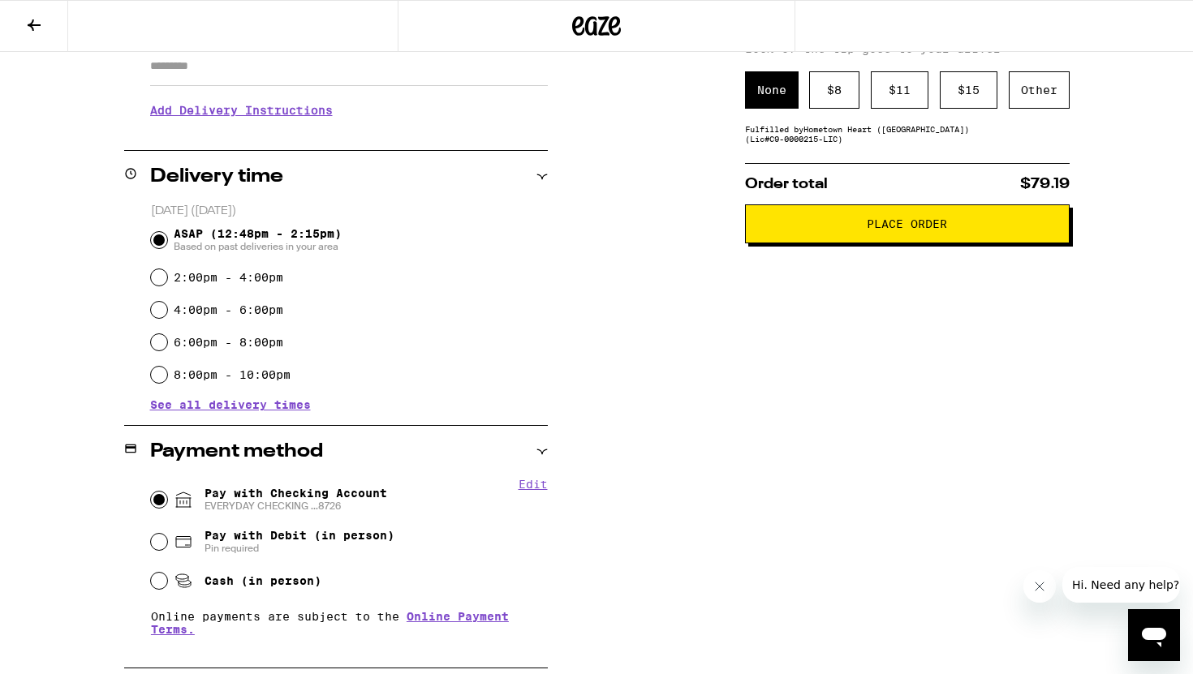
scroll to position [0, 0]
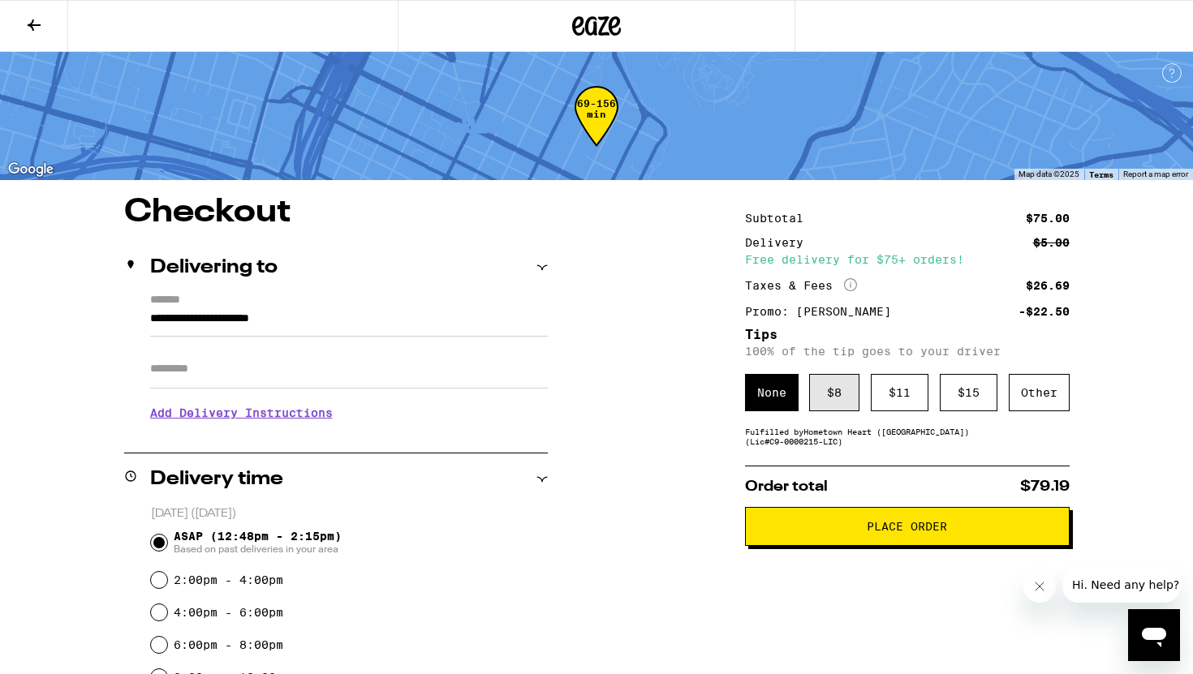
click at [844, 406] on div "$ 8" at bounding box center [834, 392] width 50 height 37
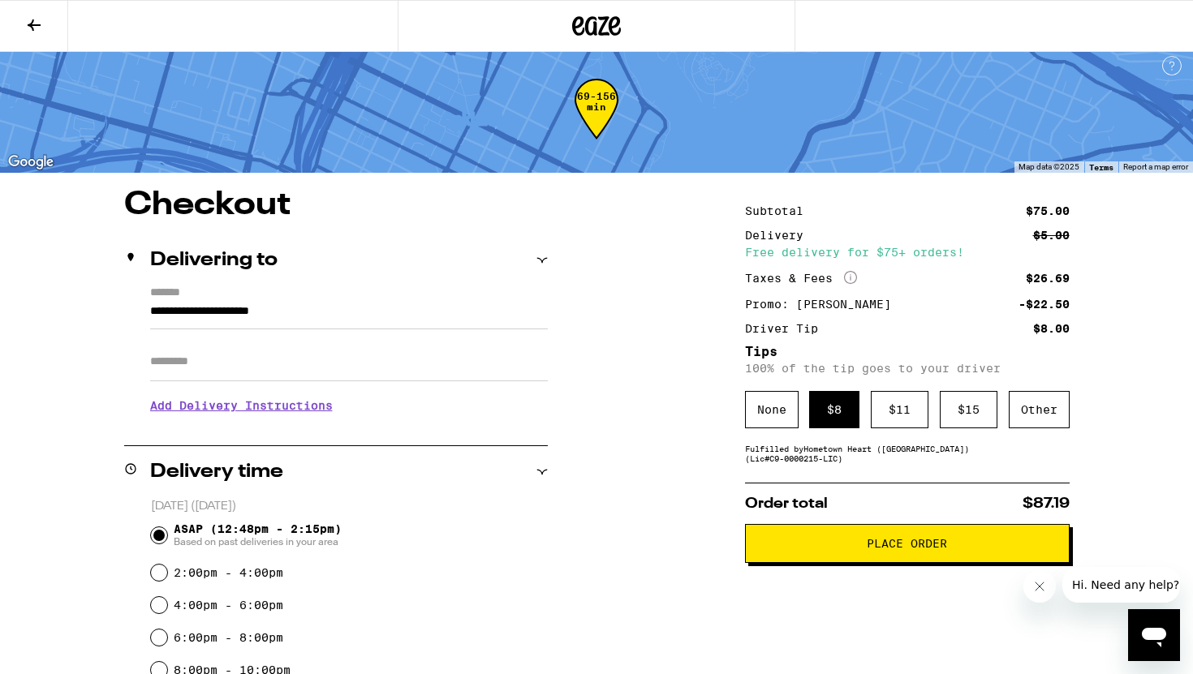
scroll to position [8, 0]
click at [888, 560] on button "Place Order" at bounding box center [907, 542] width 325 height 39
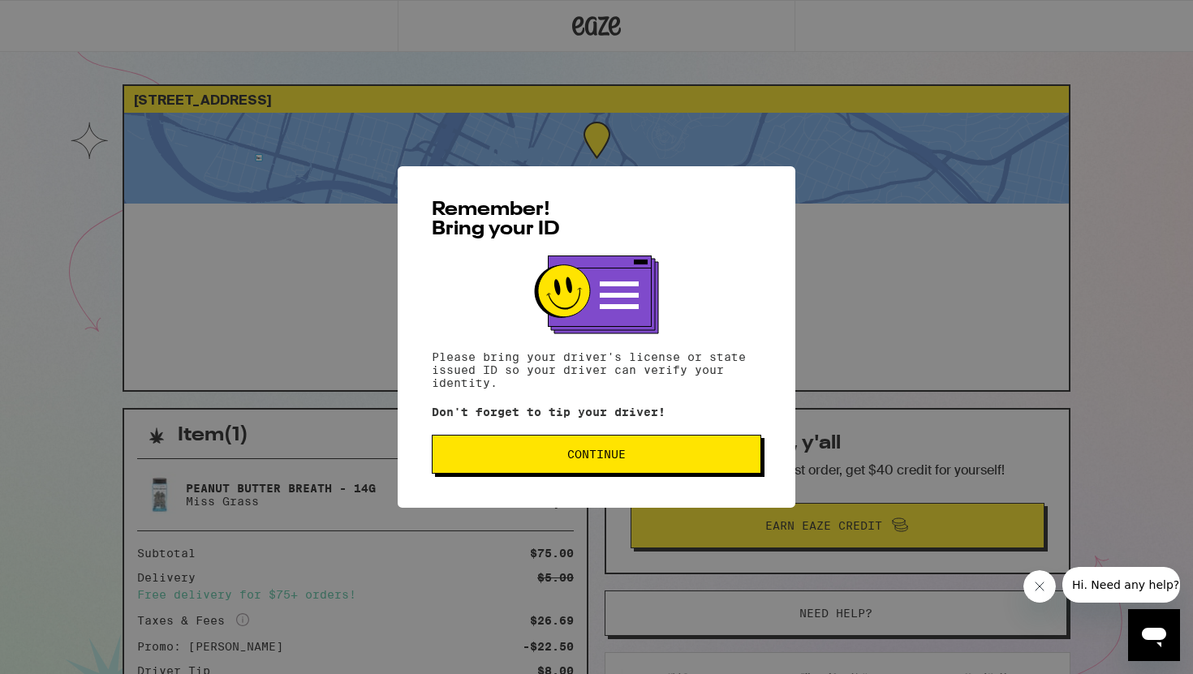
click at [684, 460] on span "Continue" at bounding box center [596, 454] width 302 height 11
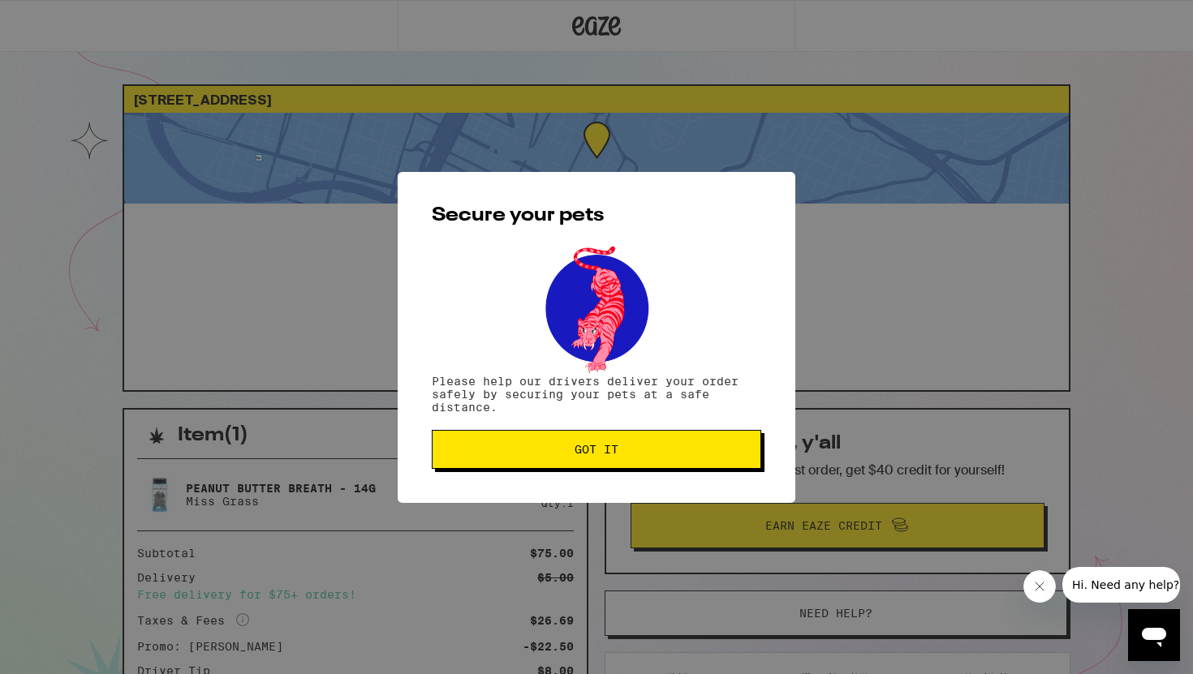
click at [684, 460] on button "Got it" at bounding box center [596, 449] width 329 height 39
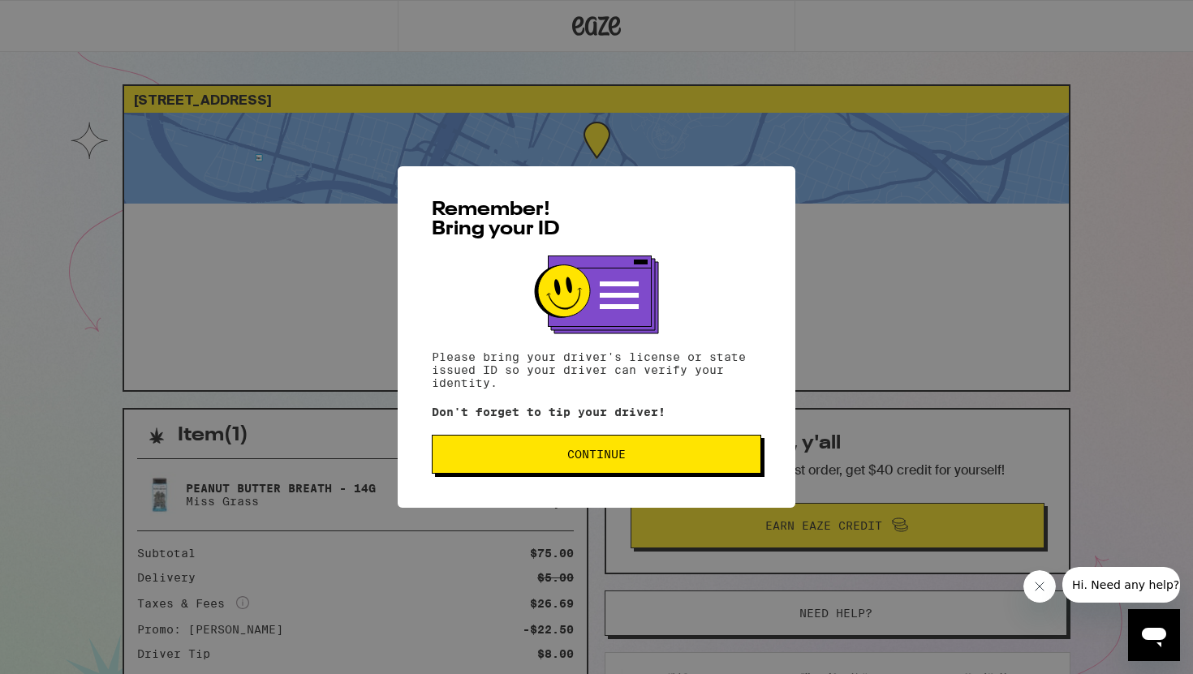
click at [593, 460] on span "Continue" at bounding box center [596, 454] width 58 height 11
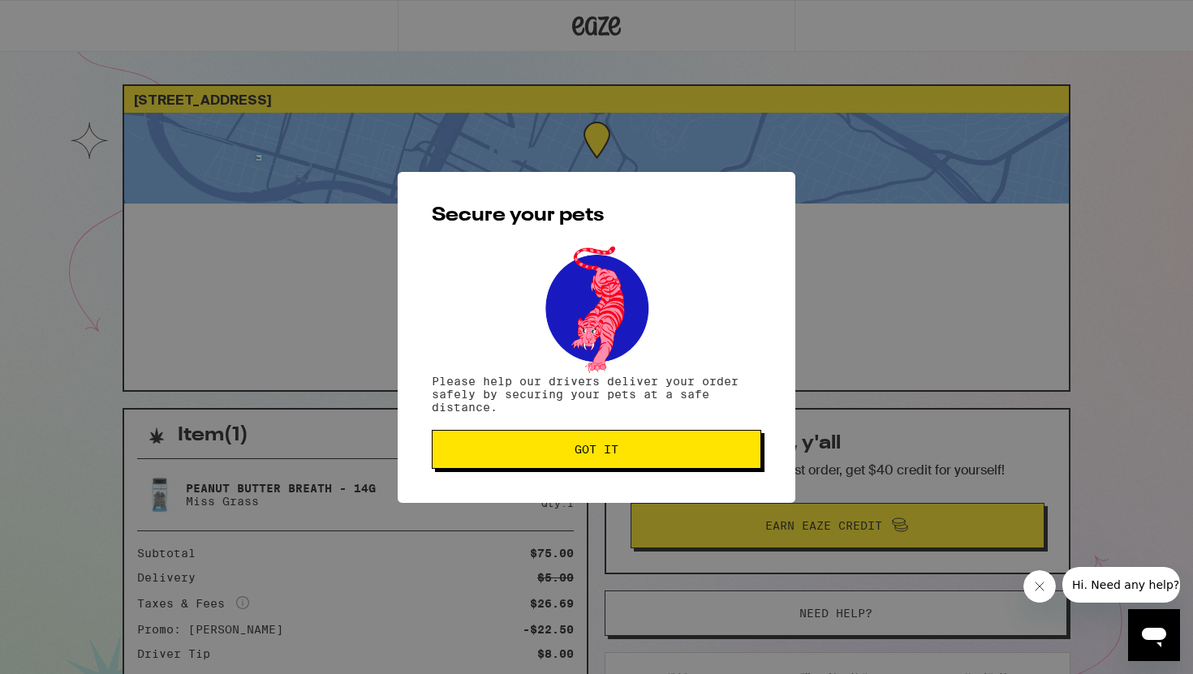
click at [593, 462] on button "Got it" at bounding box center [596, 449] width 329 height 39
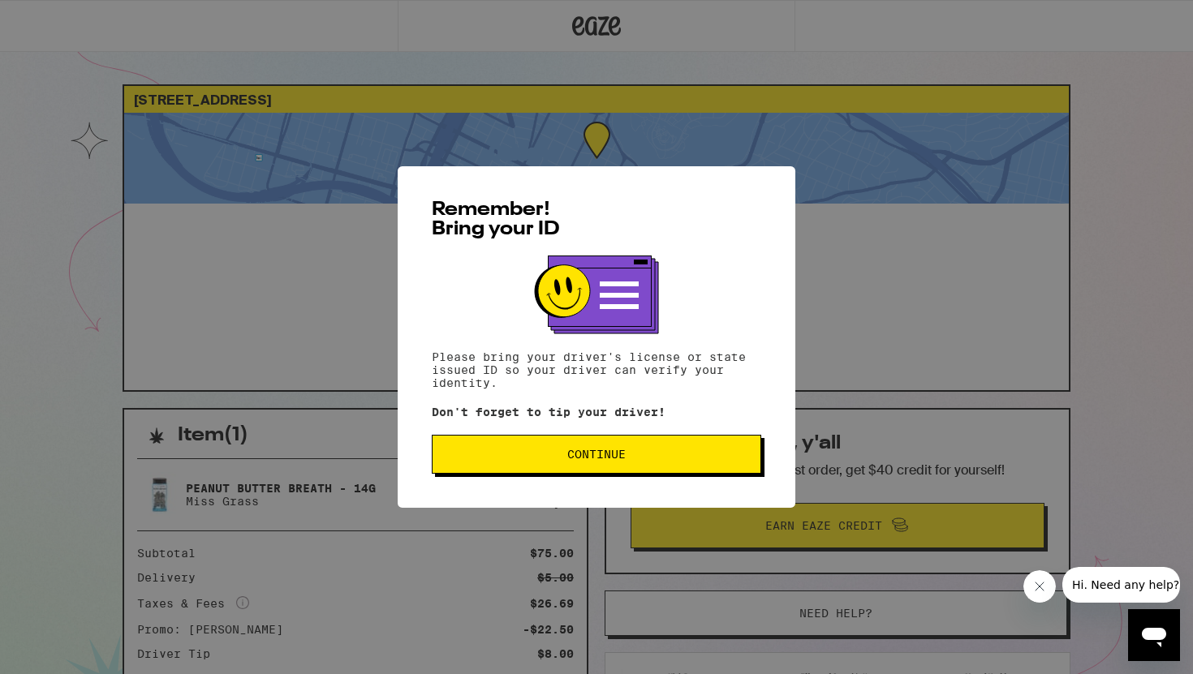
click at [515, 471] on button "Continue" at bounding box center [596, 454] width 329 height 39
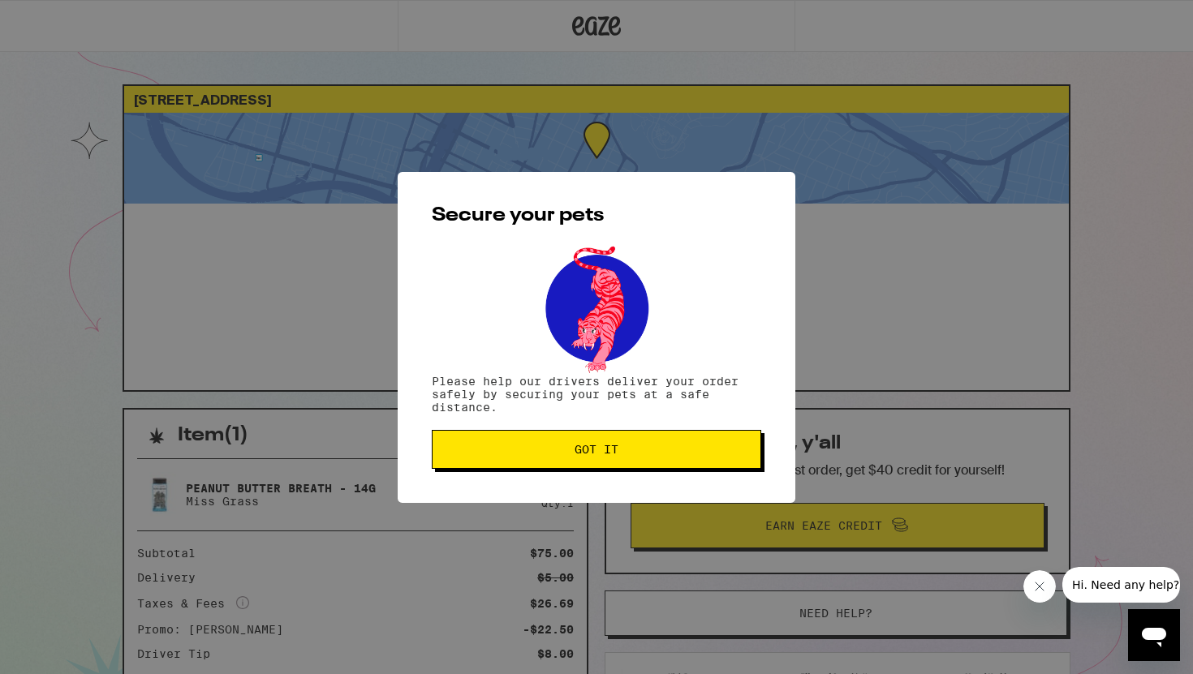
click at [523, 462] on button "Got it" at bounding box center [596, 449] width 329 height 39
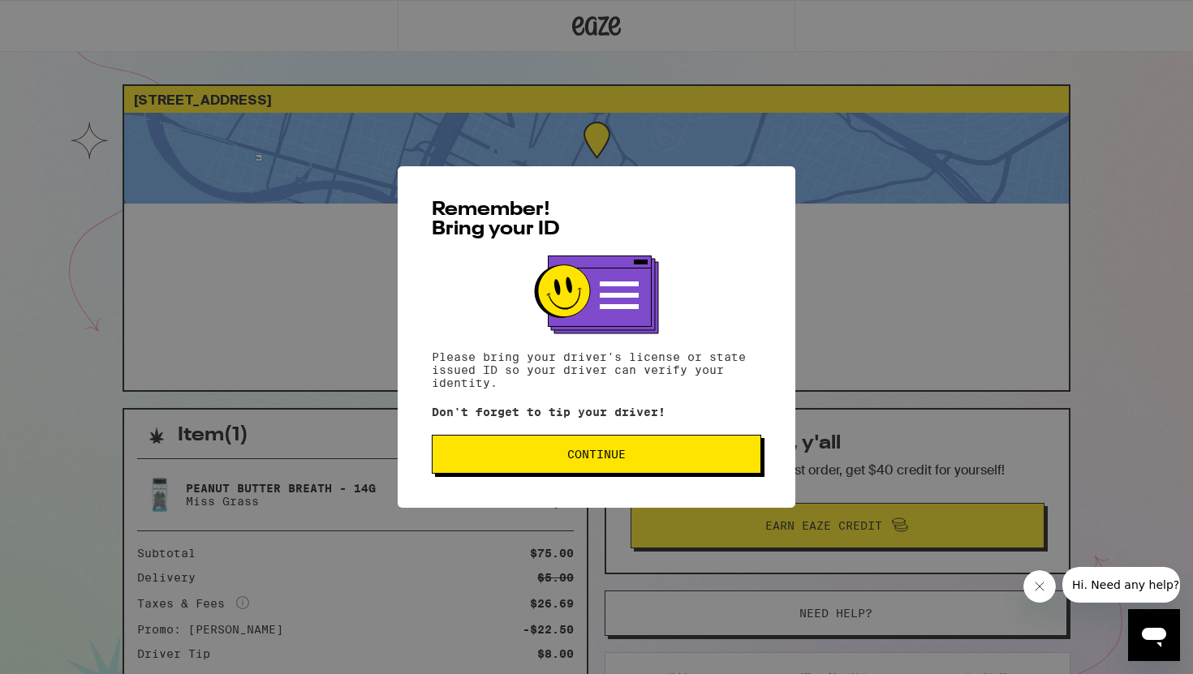
click at [647, 460] on span "Continue" at bounding box center [596, 454] width 302 height 11
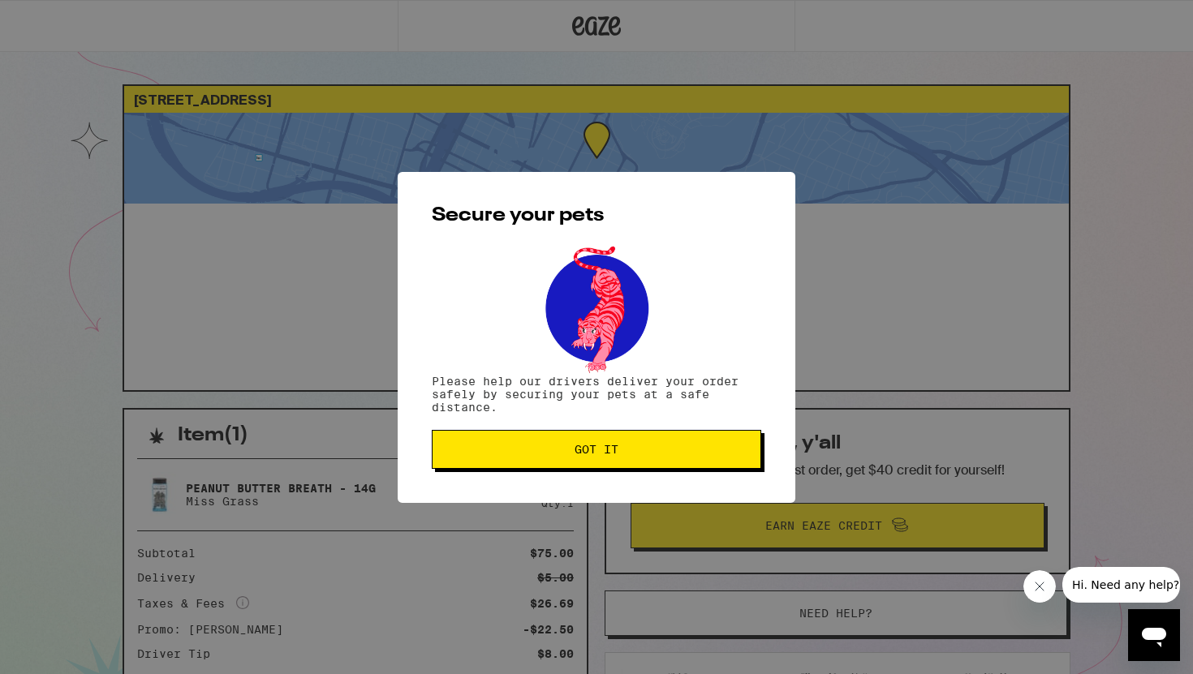
click at [697, 449] on span "Got it" at bounding box center [596, 449] width 302 height 11
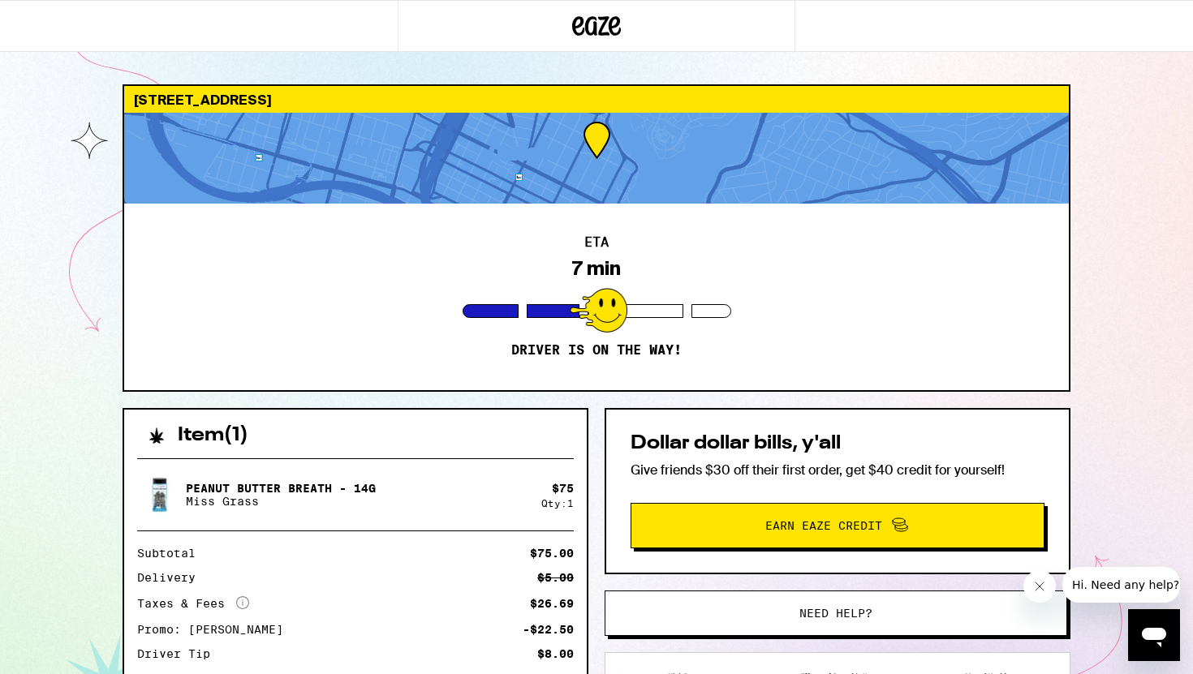
click at [1192, 93] on div "245 17th St Oakland 94612 ETA 7 min Driver is on the way! Item ( 1 ) Peanut But…" at bounding box center [596, 442] width 1193 height 884
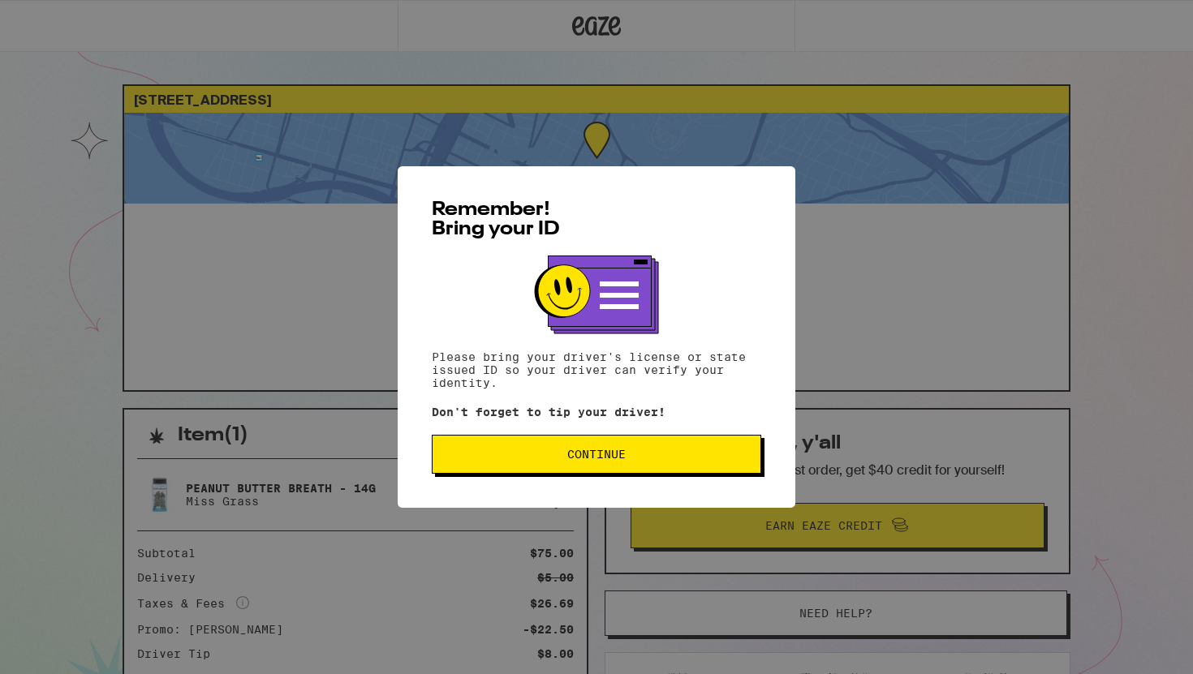
click at [675, 471] on button "Continue" at bounding box center [596, 454] width 329 height 39
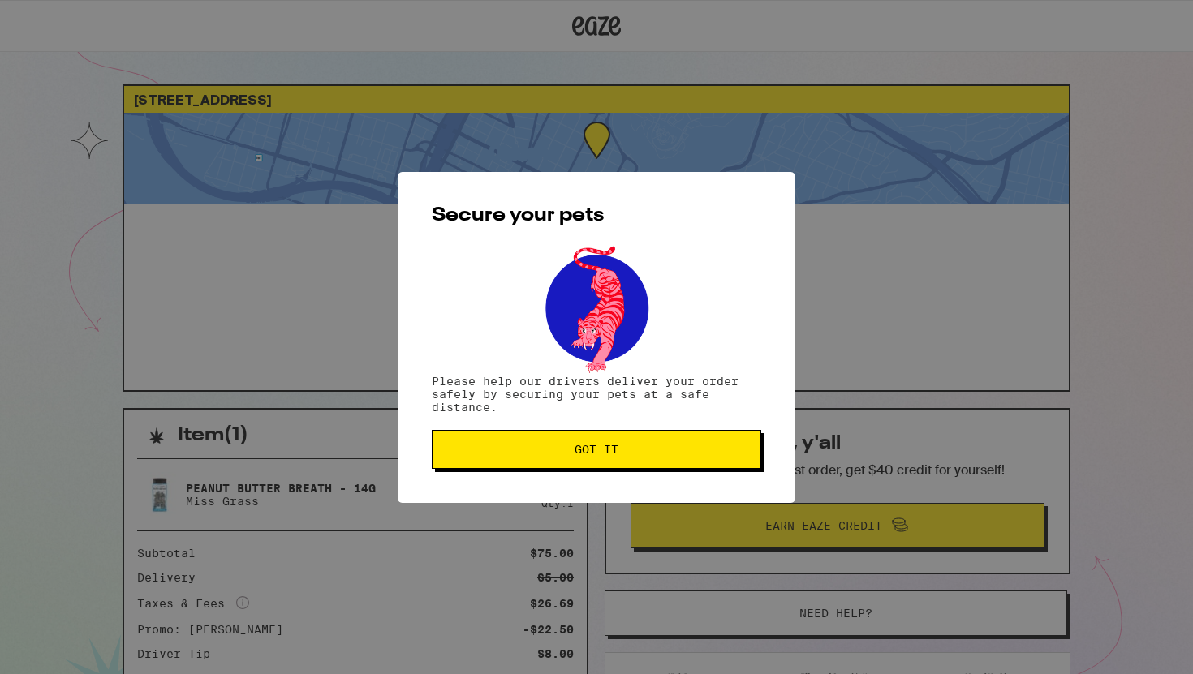
click at [571, 450] on span "Got it" at bounding box center [596, 449] width 302 height 11
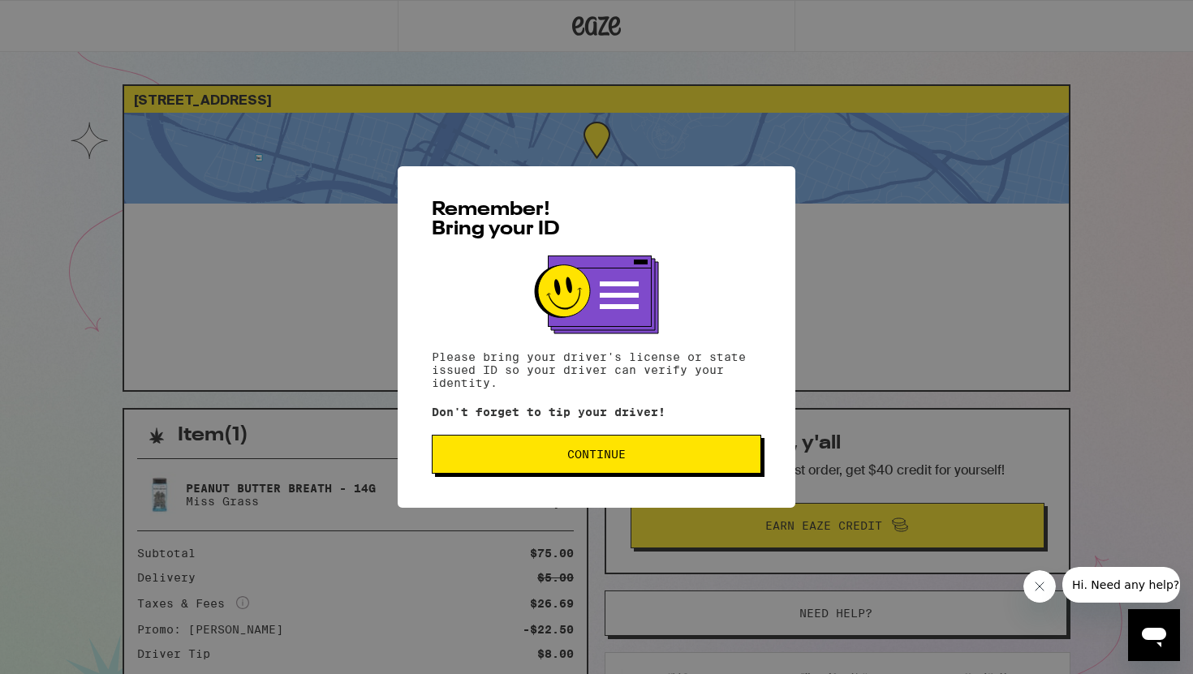
click at [620, 460] on span "Continue" at bounding box center [596, 454] width 58 height 11
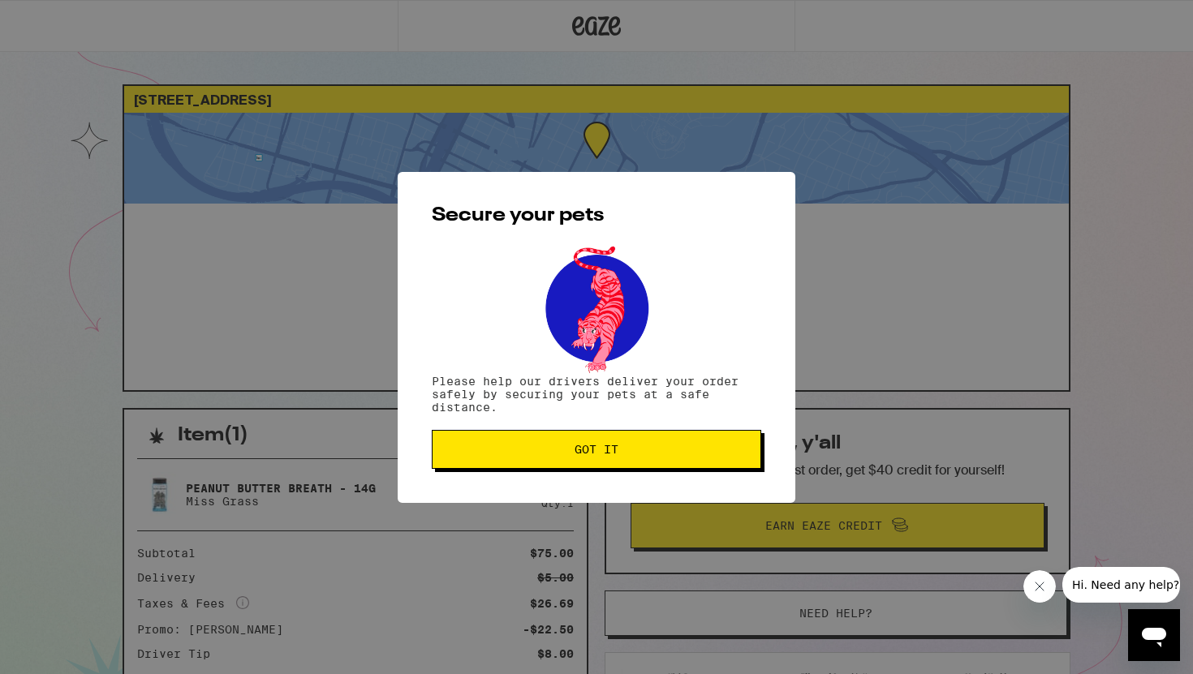
click at [620, 462] on button "Got it" at bounding box center [596, 449] width 329 height 39
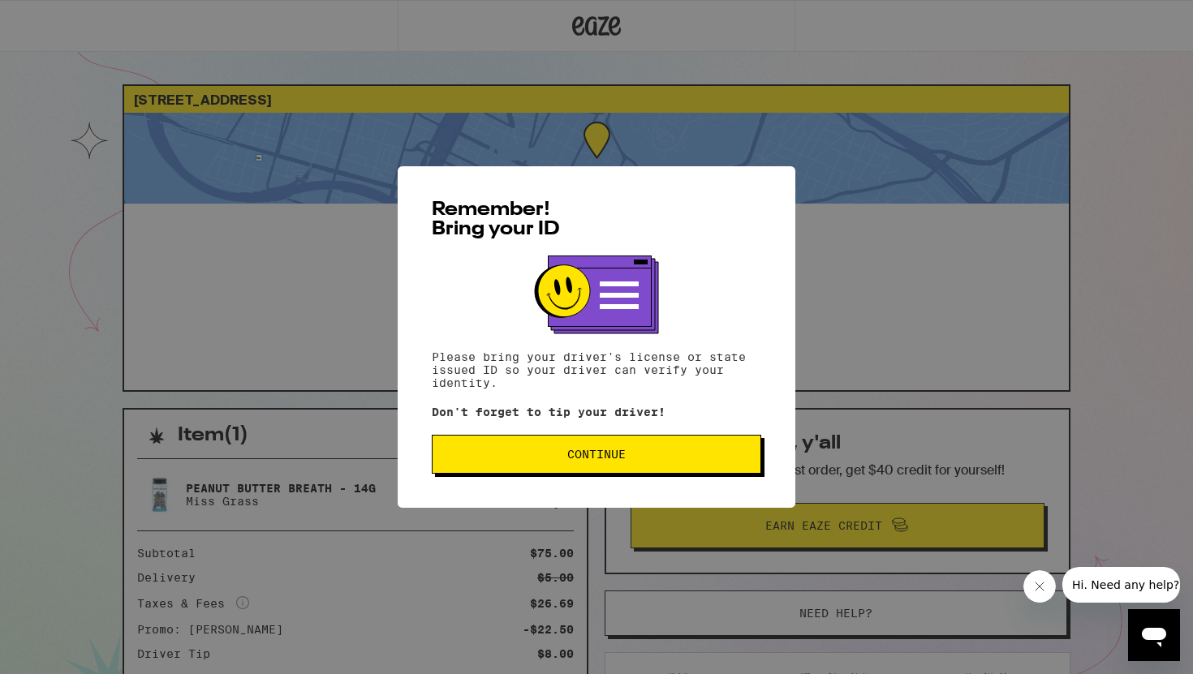
click at [625, 471] on button "Continue" at bounding box center [596, 454] width 329 height 39
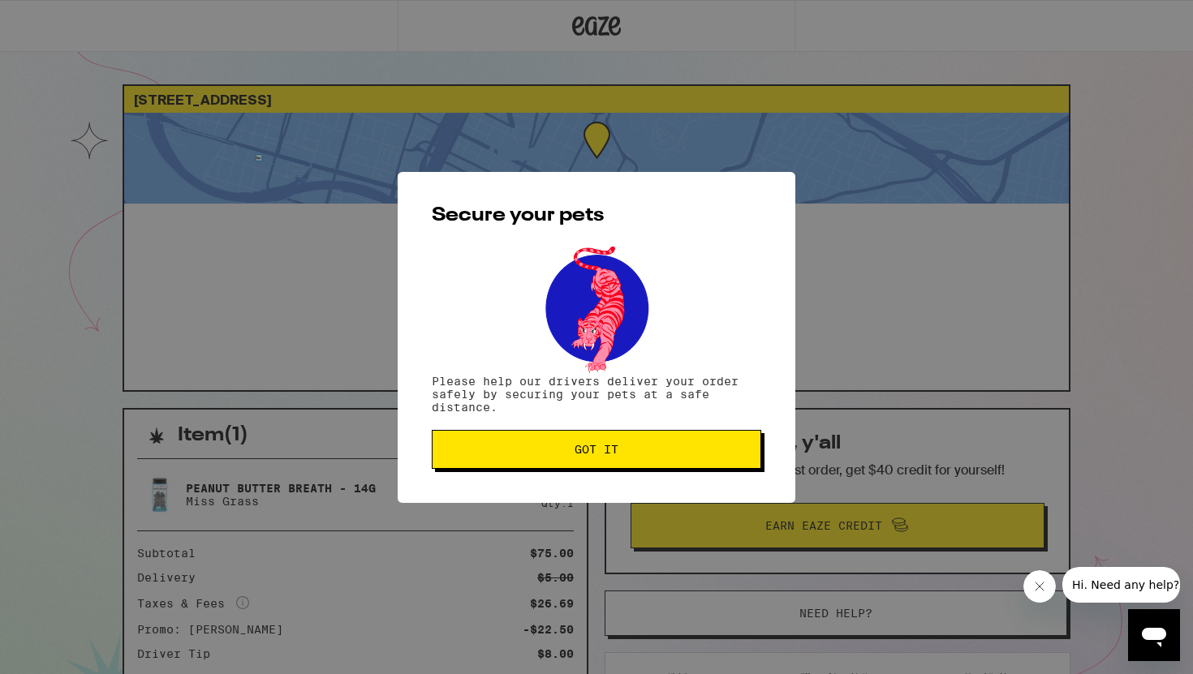
click at [625, 469] on button "Got it" at bounding box center [596, 449] width 329 height 39
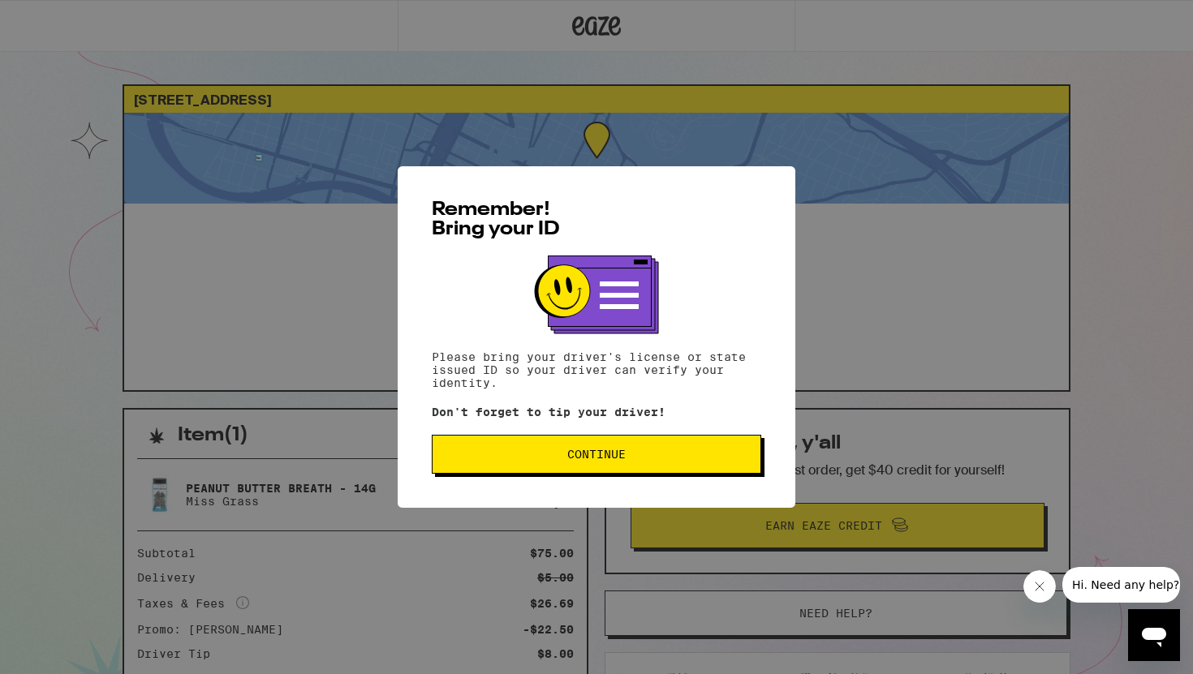
click at [595, 439] on button "Continue" at bounding box center [596, 454] width 329 height 39
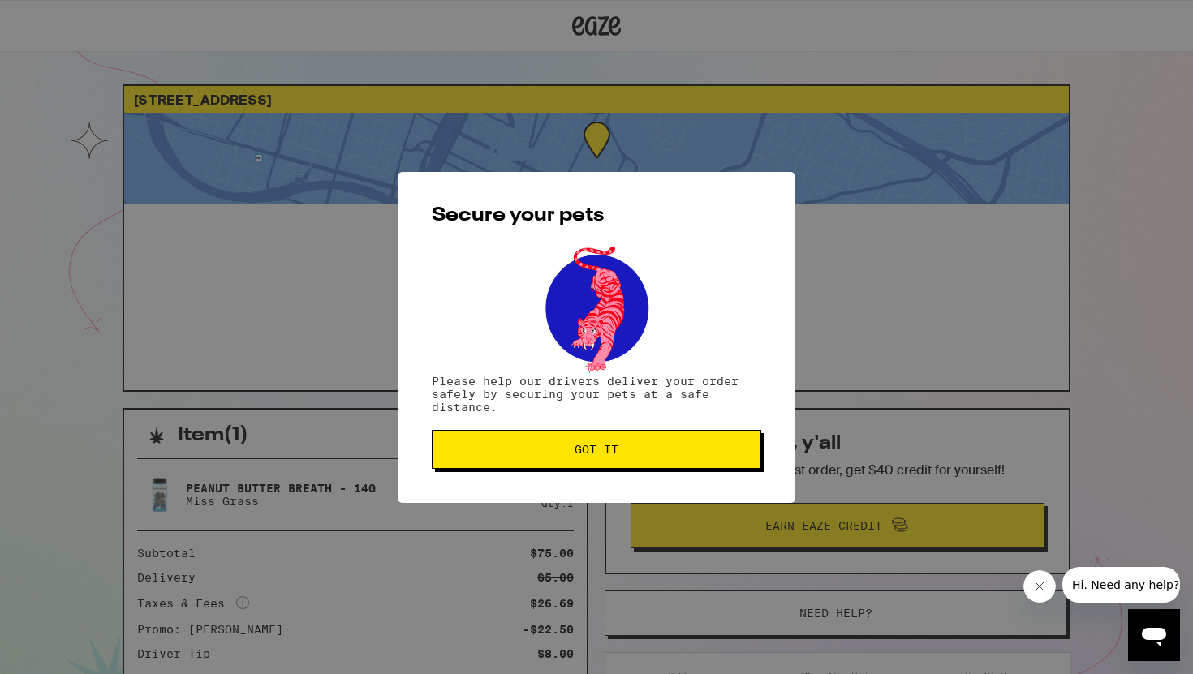
click at [596, 445] on span "Got it" at bounding box center [596, 449] width 44 height 11
